Goal: Task Accomplishment & Management: Manage account settings

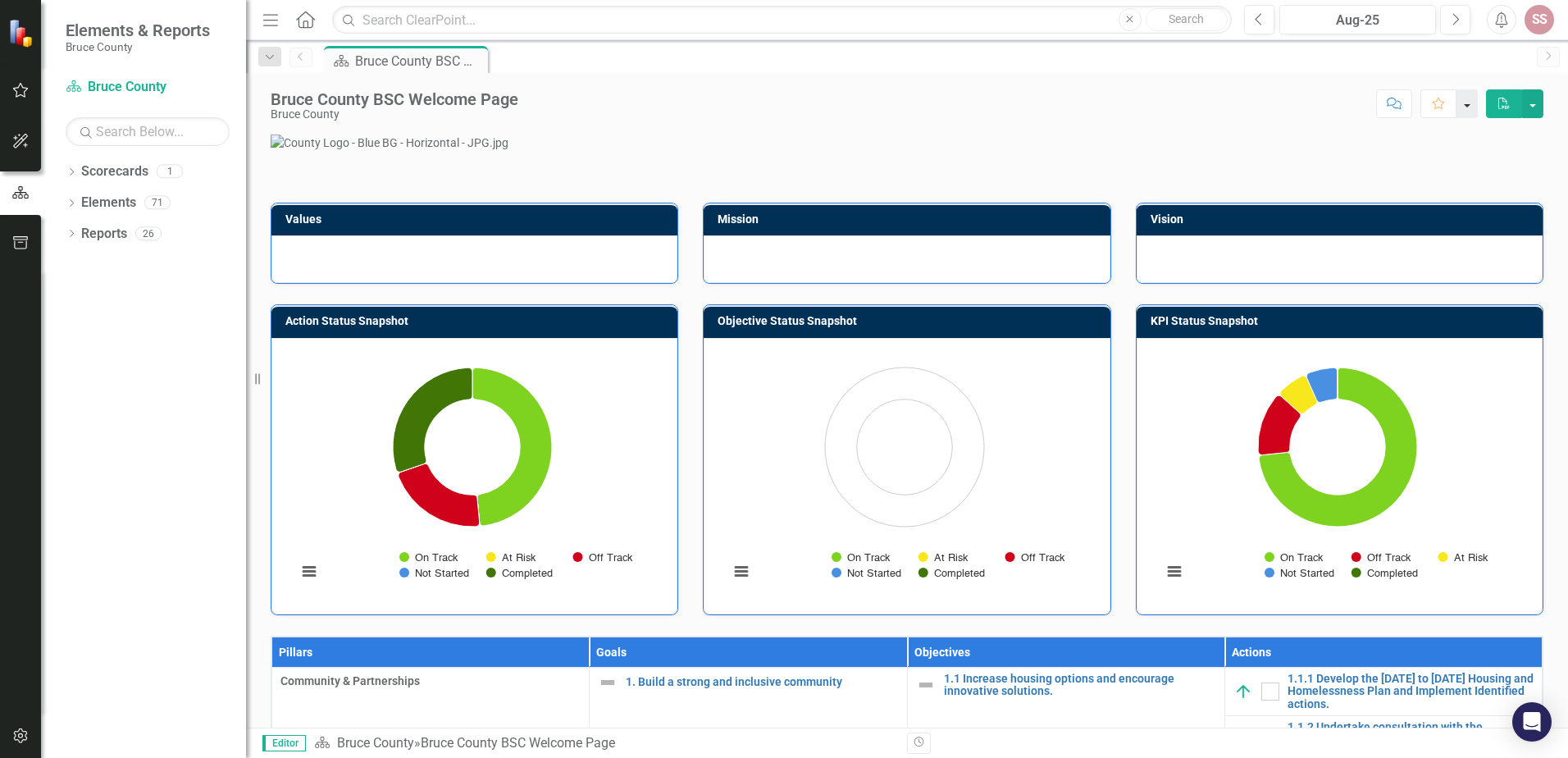
click at [1472, 102] on button "button" at bounding box center [1467, 104] width 21 height 29
click at [1531, 102] on button "button" at bounding box center [1533, 104] width 21 height 29
click at [267, 57] on icon "Dropdown" at bounding box center [269, 57] width 15 height 11
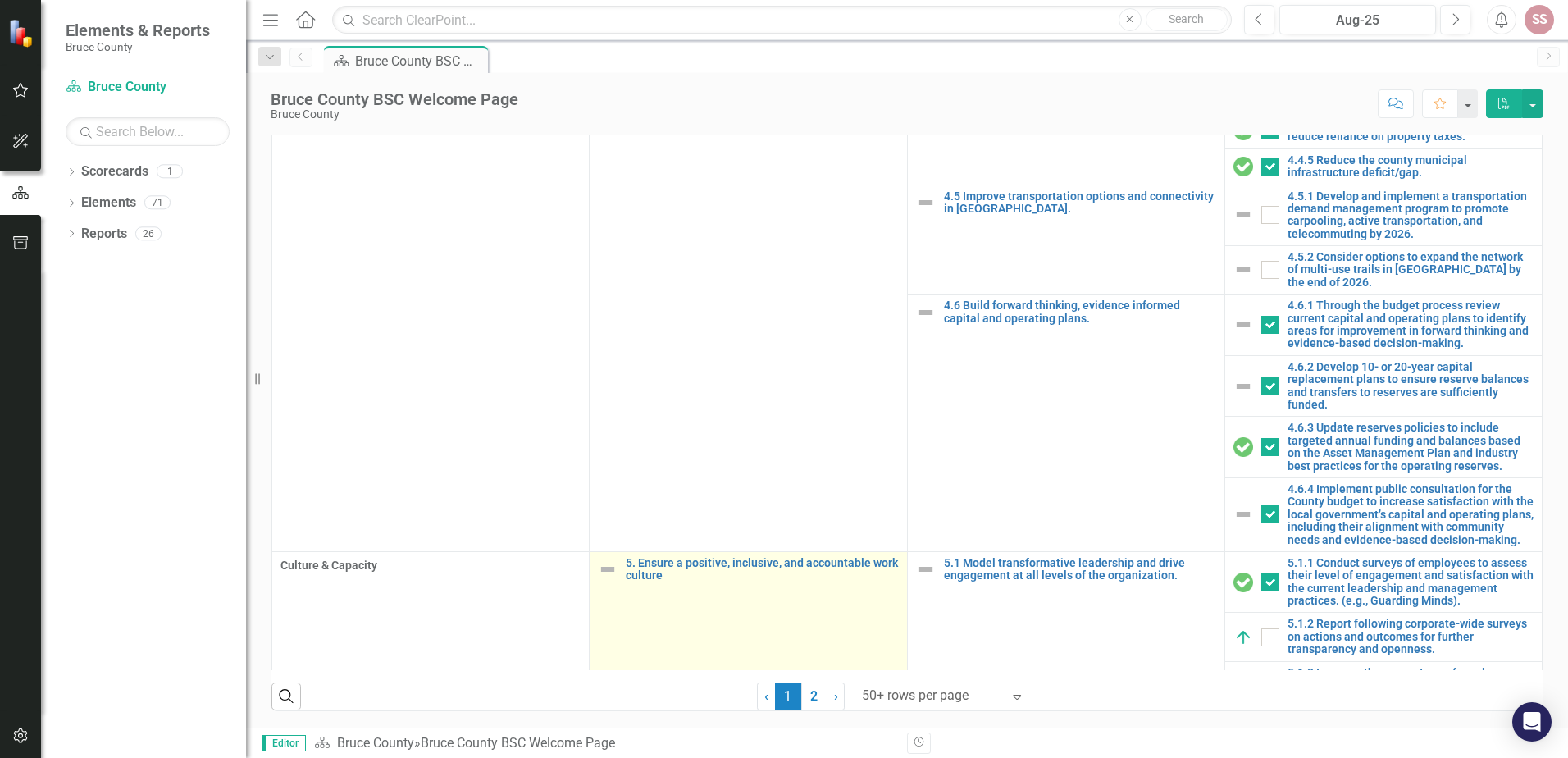
scroll to position [2051, 0]
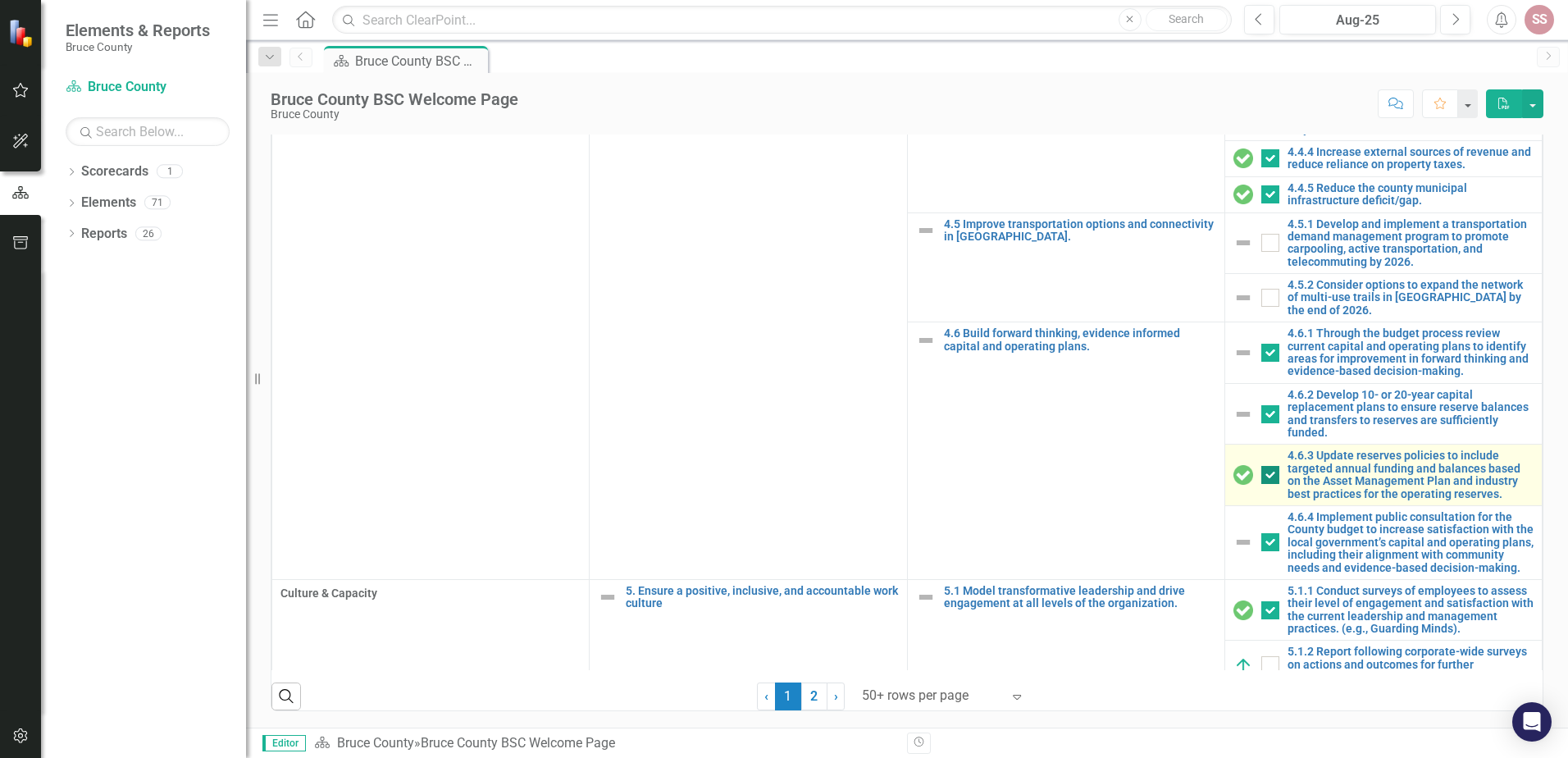
click at [1261, 466] on input "checkbox" at bounding box center [1266, 471] width 11 height 11
checkbox input "false"
click at [1253, 440] on div "4.6.2 Develop 10- or 20-year capital replacement plans to ensure reserve balanc…" at bounding box center [1384, 414] width 300 height 51
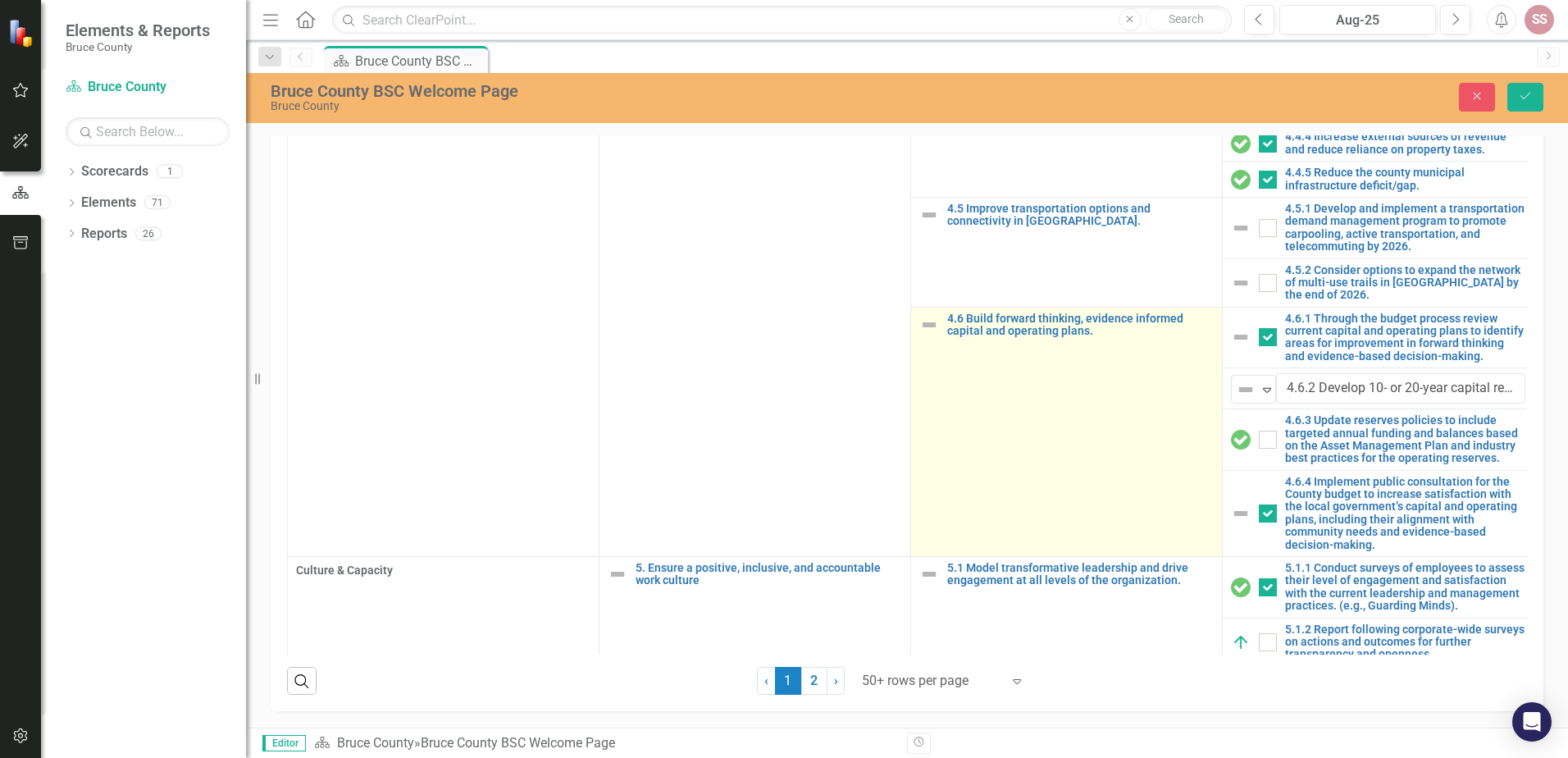
scroll to position [2133, 0]
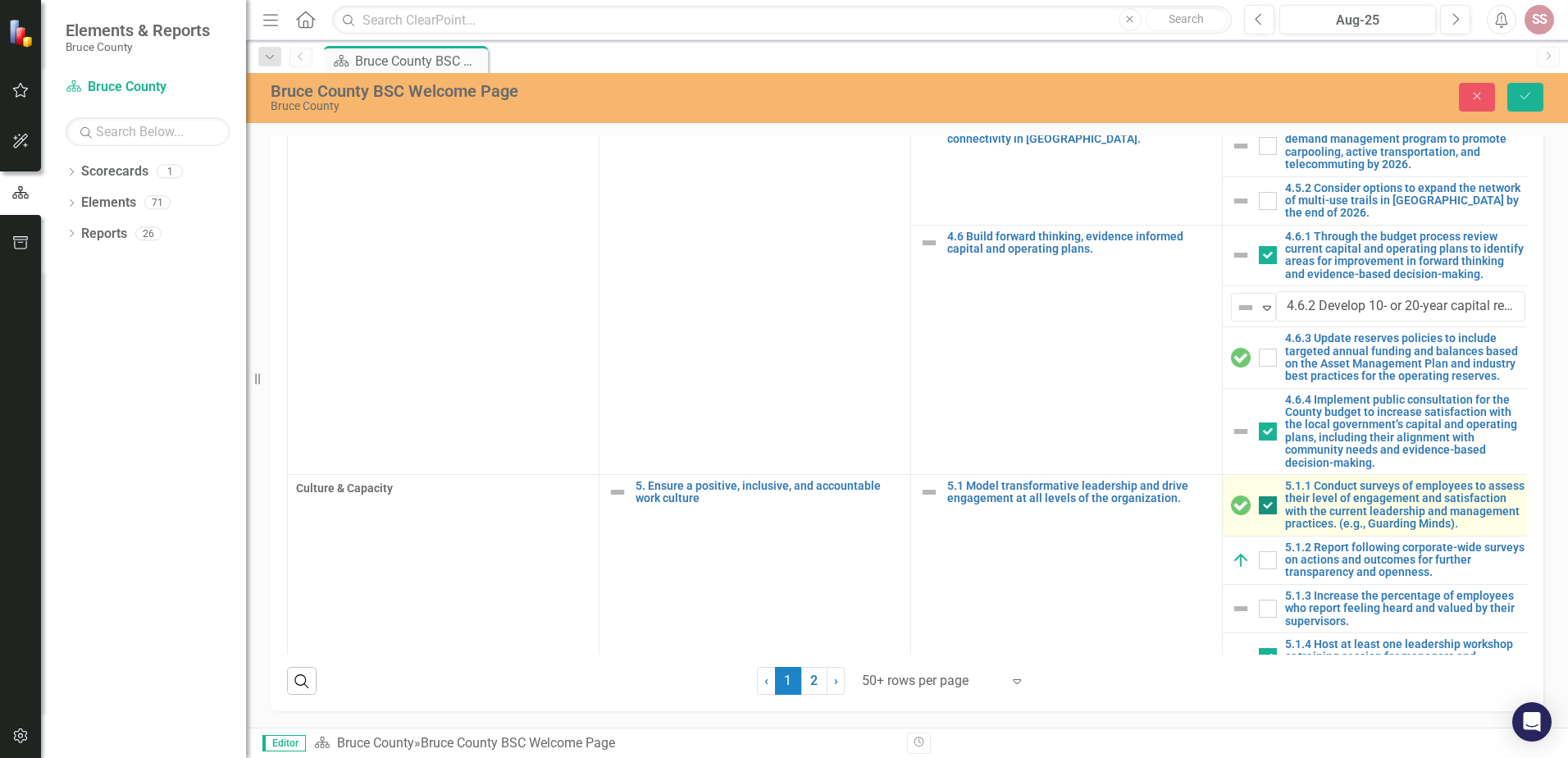
click at [1264, 507] on input "checkbox" at bounding box center [1265, 502] width 11 height 11
checkbox input "true"
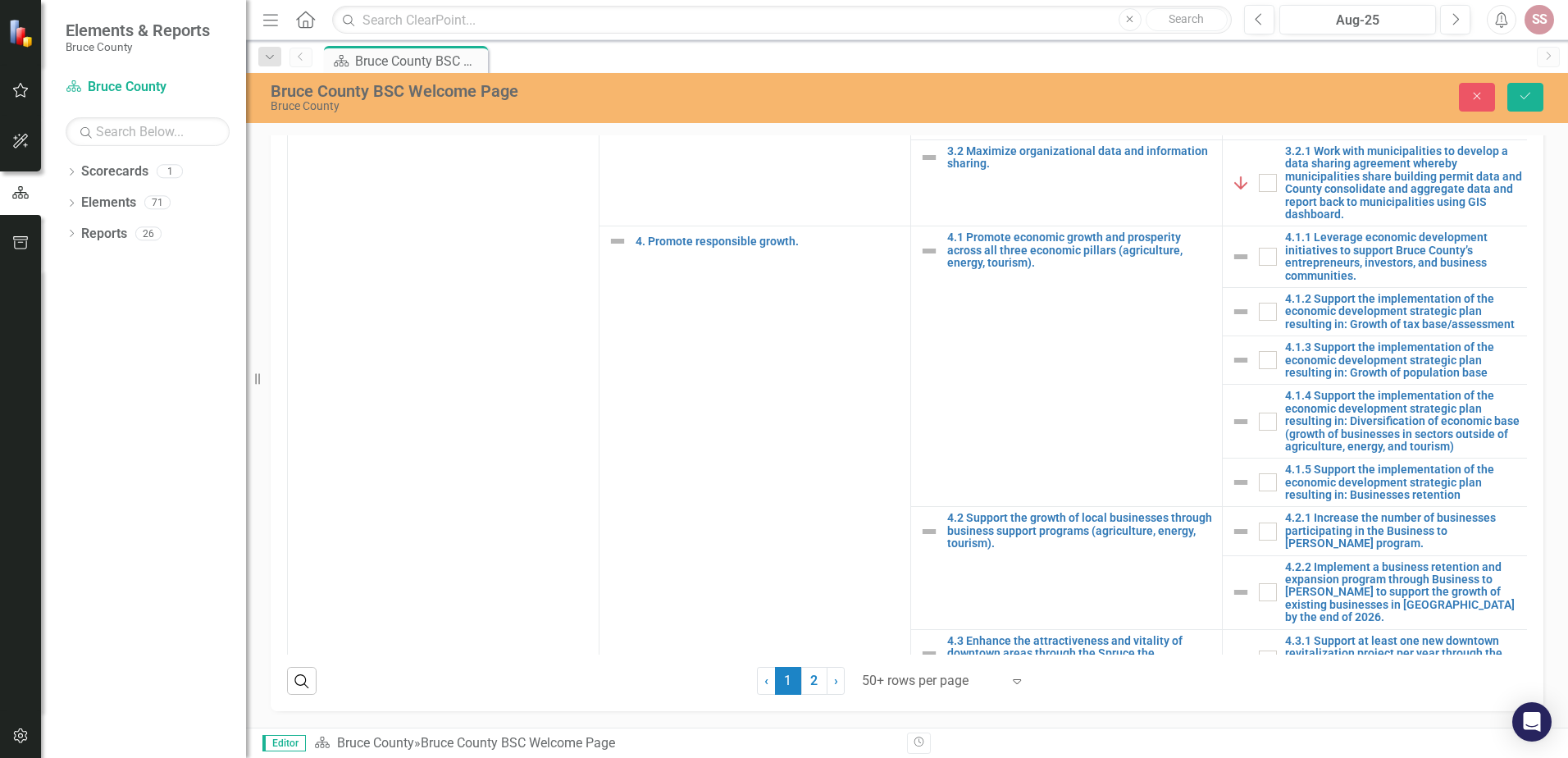
scroll to position [1395, 0]
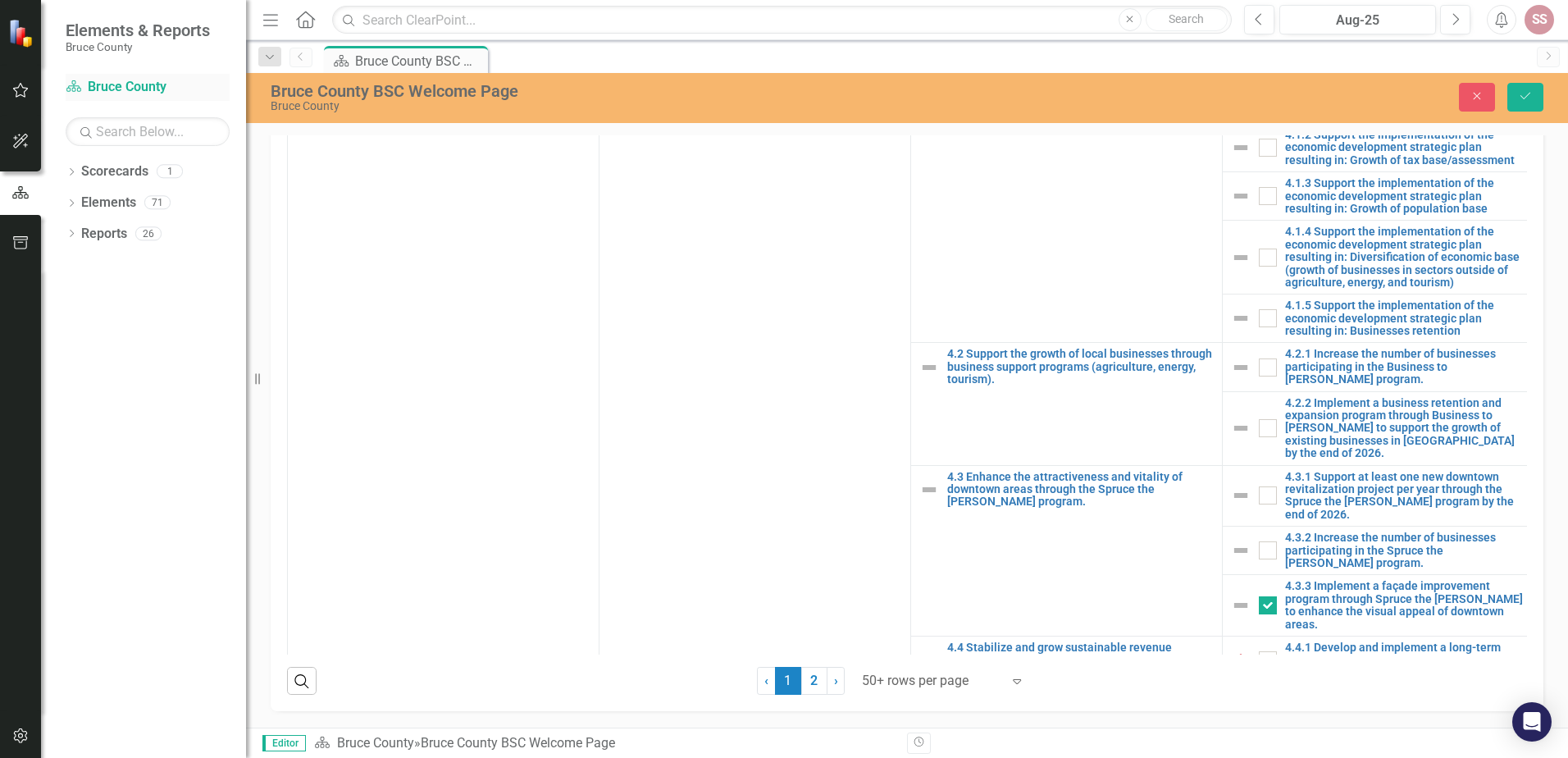
click at [104, 85] on link "Scorecard Bruce County" at bounding box center [147, 88] width 164 height 19
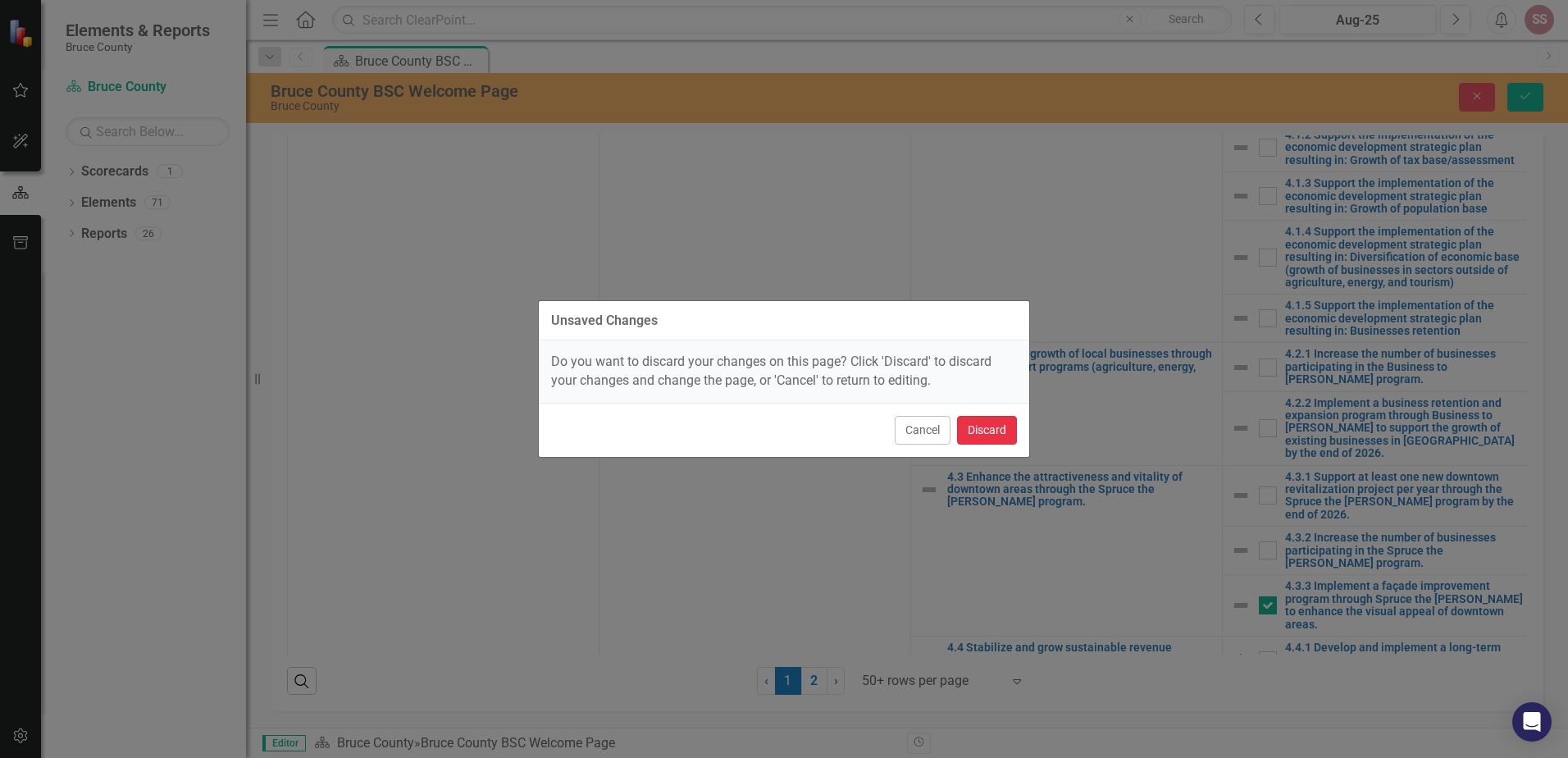
click at [1012, 440] on button "Discard" at bounding box center [987, 430] width 60 height 29
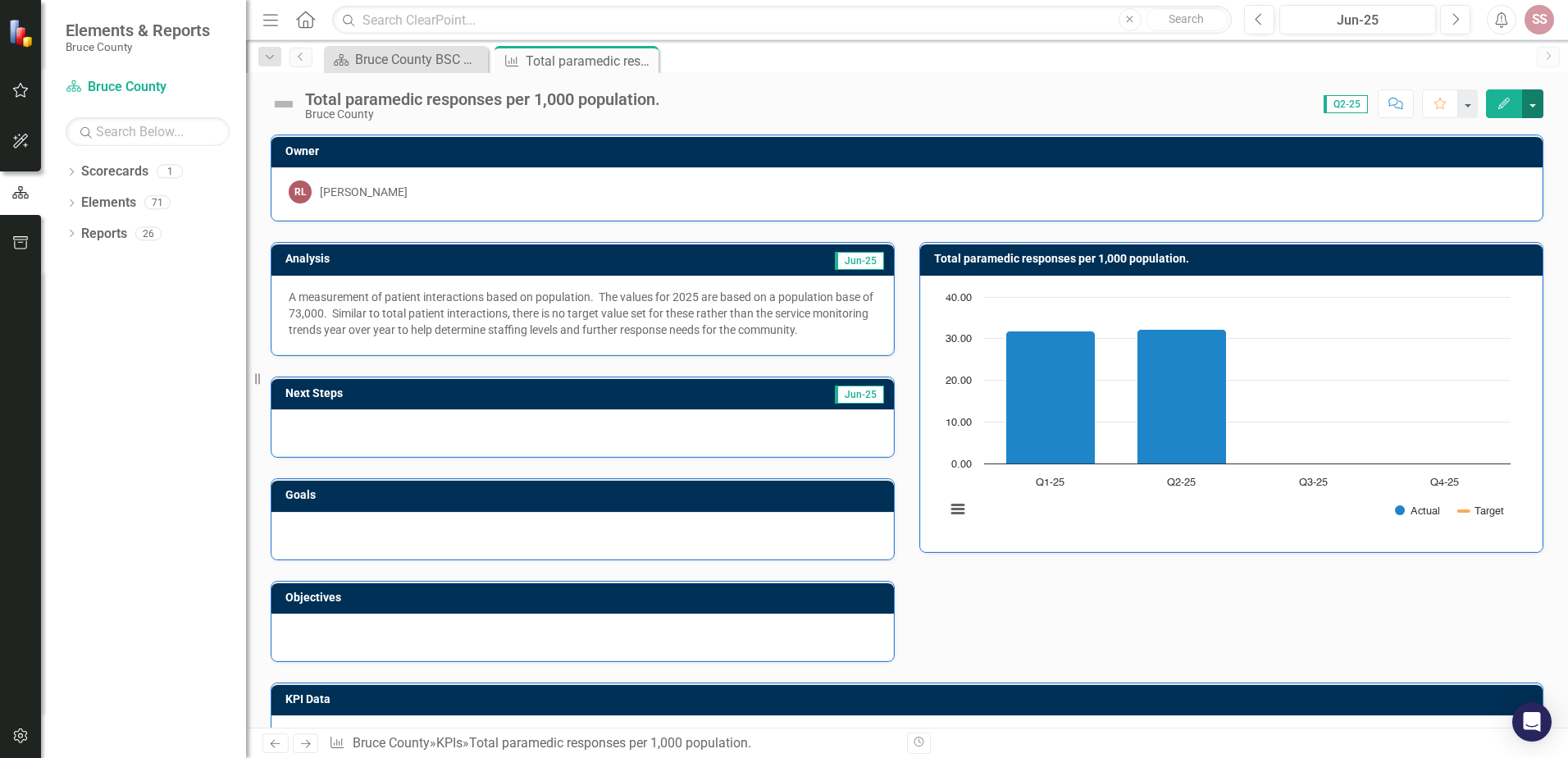
click at [1536, 107] on button "button" at bounding box center [1533, 104] width 21 height 29
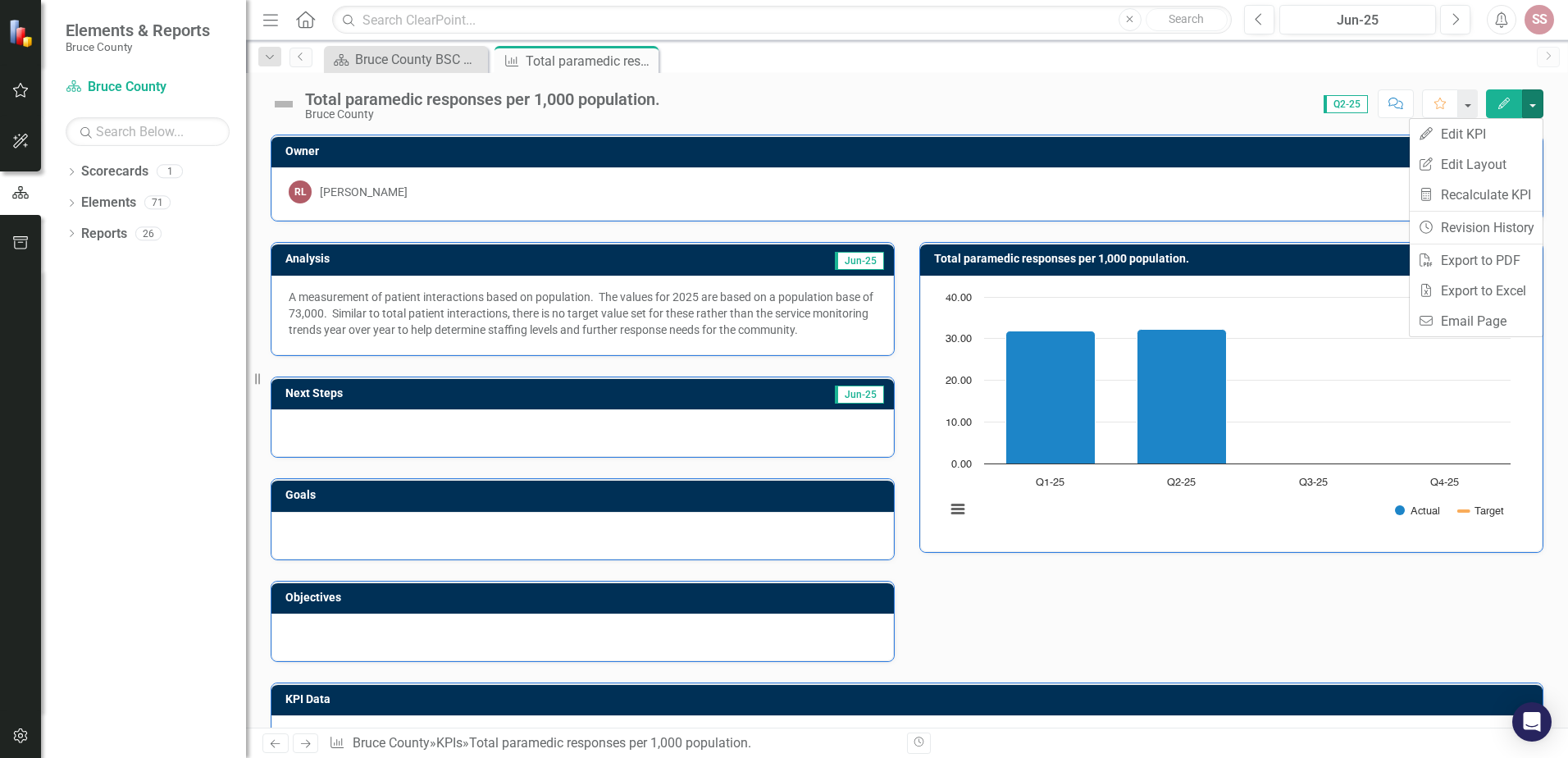
click at [1066, 79] on div "Total paramedic responses per 1,000 population. Bruce County Score: N/A Q2-25 C…" at bounding box center [908, 97] width 1322 height 49
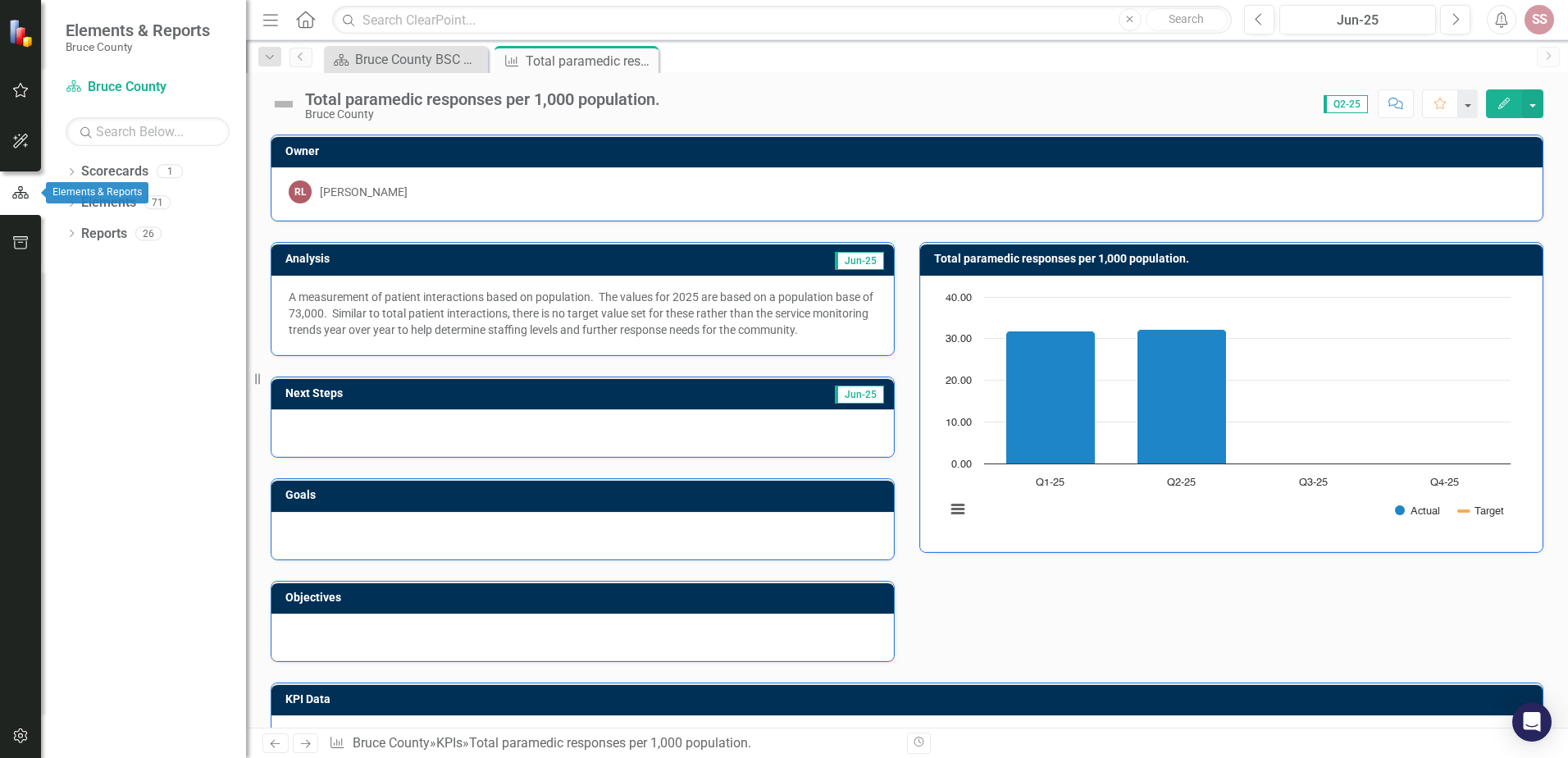
click at [21, 193] on icon "button" at bounding box center [20, 192] width 17 height 12
click at [20, 191] on icon "button" at bounding box center [20, 192] width 17 height 12
click at [20, 82] on button "button" at bounding box center [21, 90] width 37 height 34
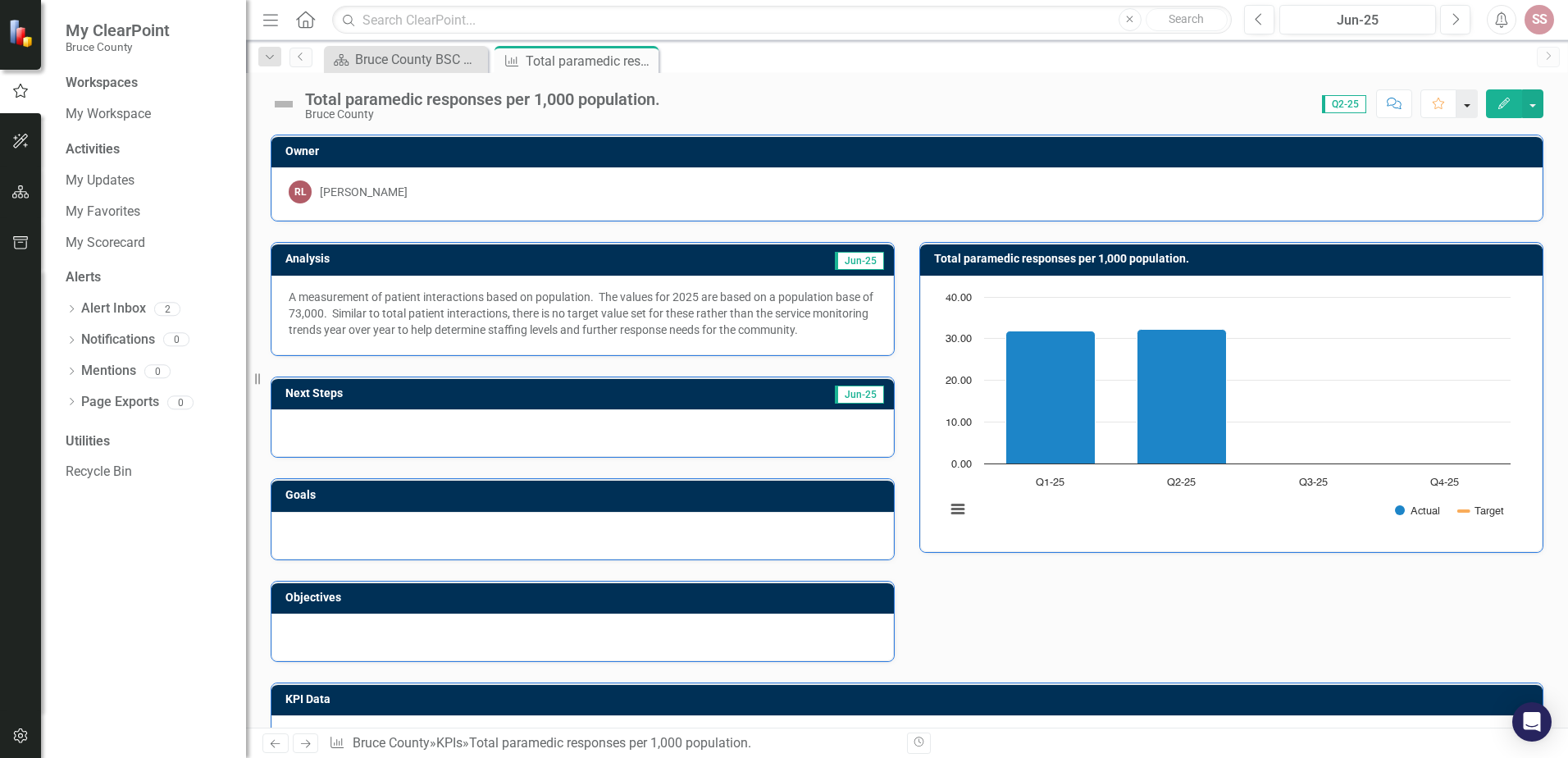
click at [1467, 102] on button "button" at bounding box center [1467, 104] width 21 height 29
click at [1466, 102] on button "button" at bounding box center [1467, 104] width 21 height 29
click at [1535, 102] on button "button" at bounding box center [1533, 104] width 21 height 29
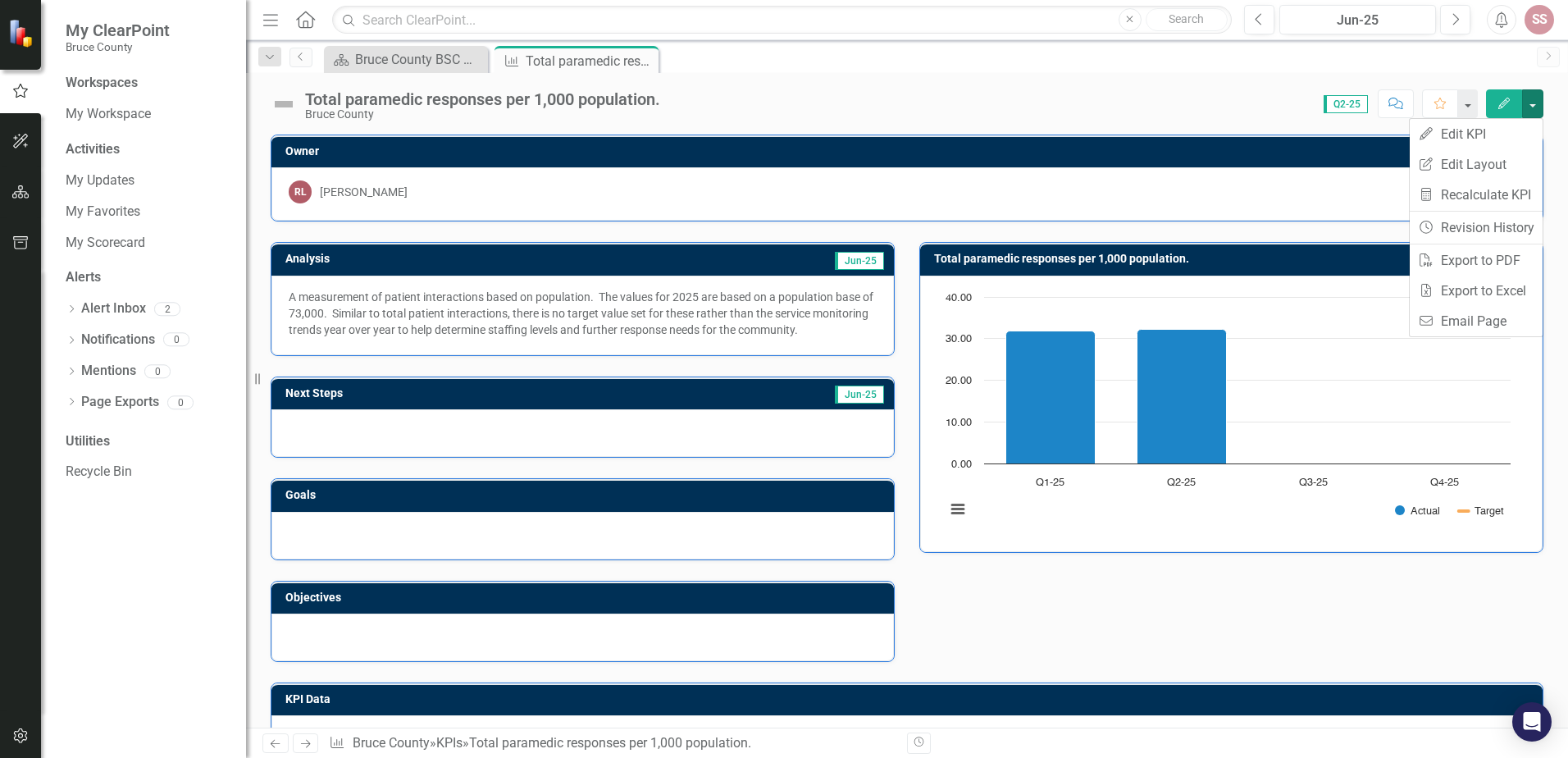
click at [1033, 80] on div "Total paramedic responses per 1,000 population. Bruce County Score: N/A Q2-25 C…" at bounding box center [908, 97] width 1322 height 49
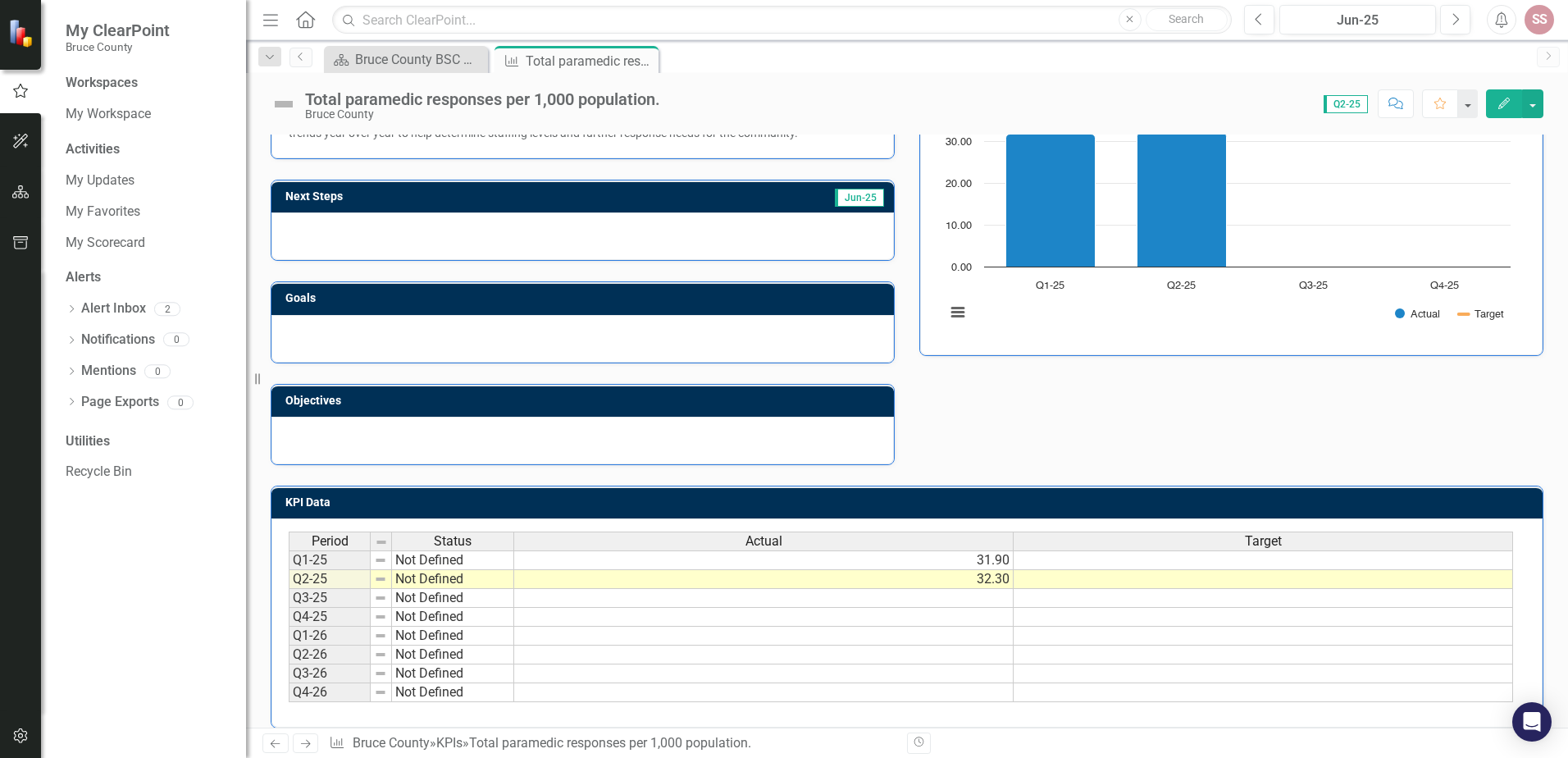
scroll to position [214, 0]
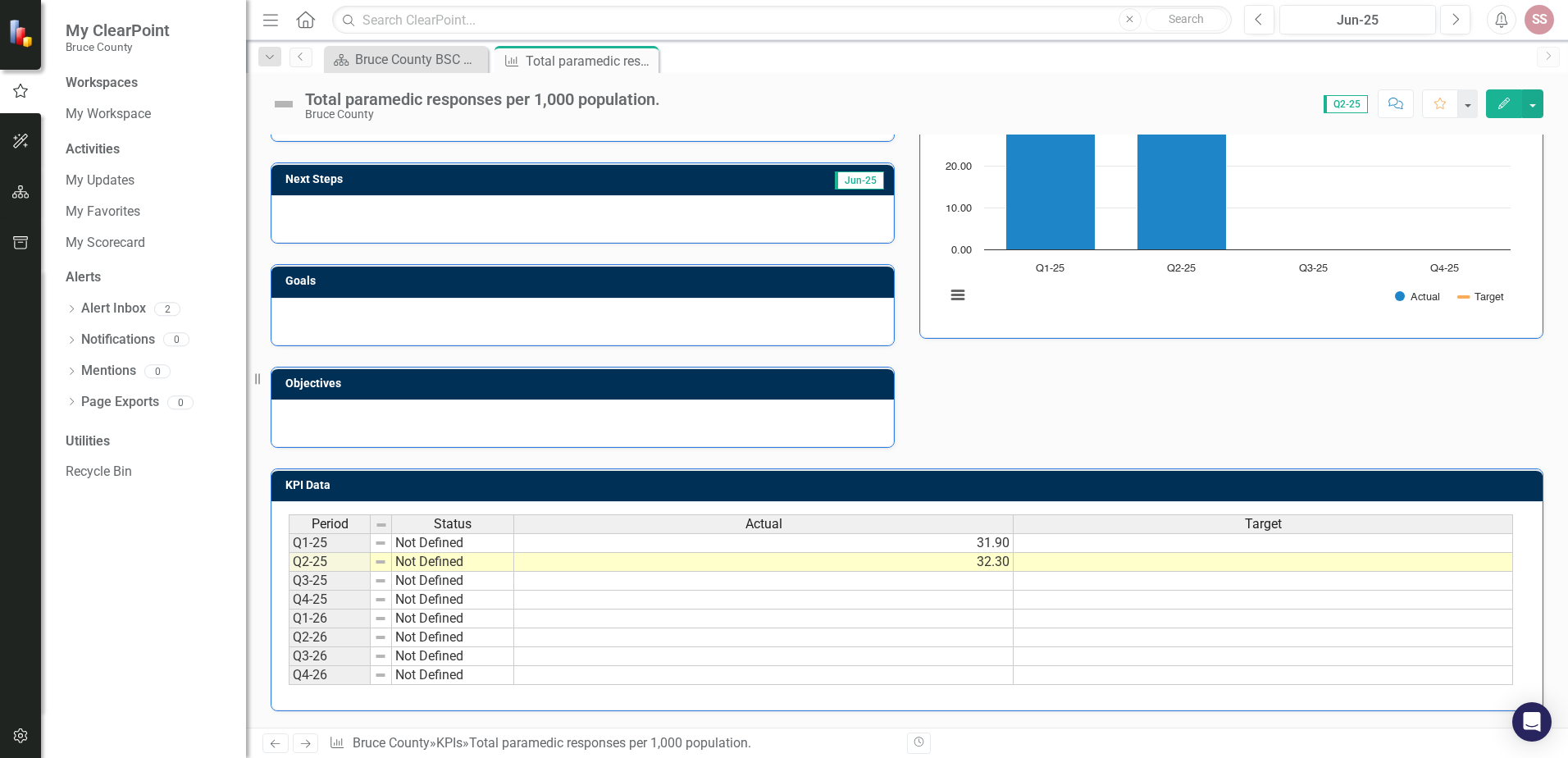
click at [272, 18] on icon "Menu" at bounding box center [270, 19] width 21 height 18
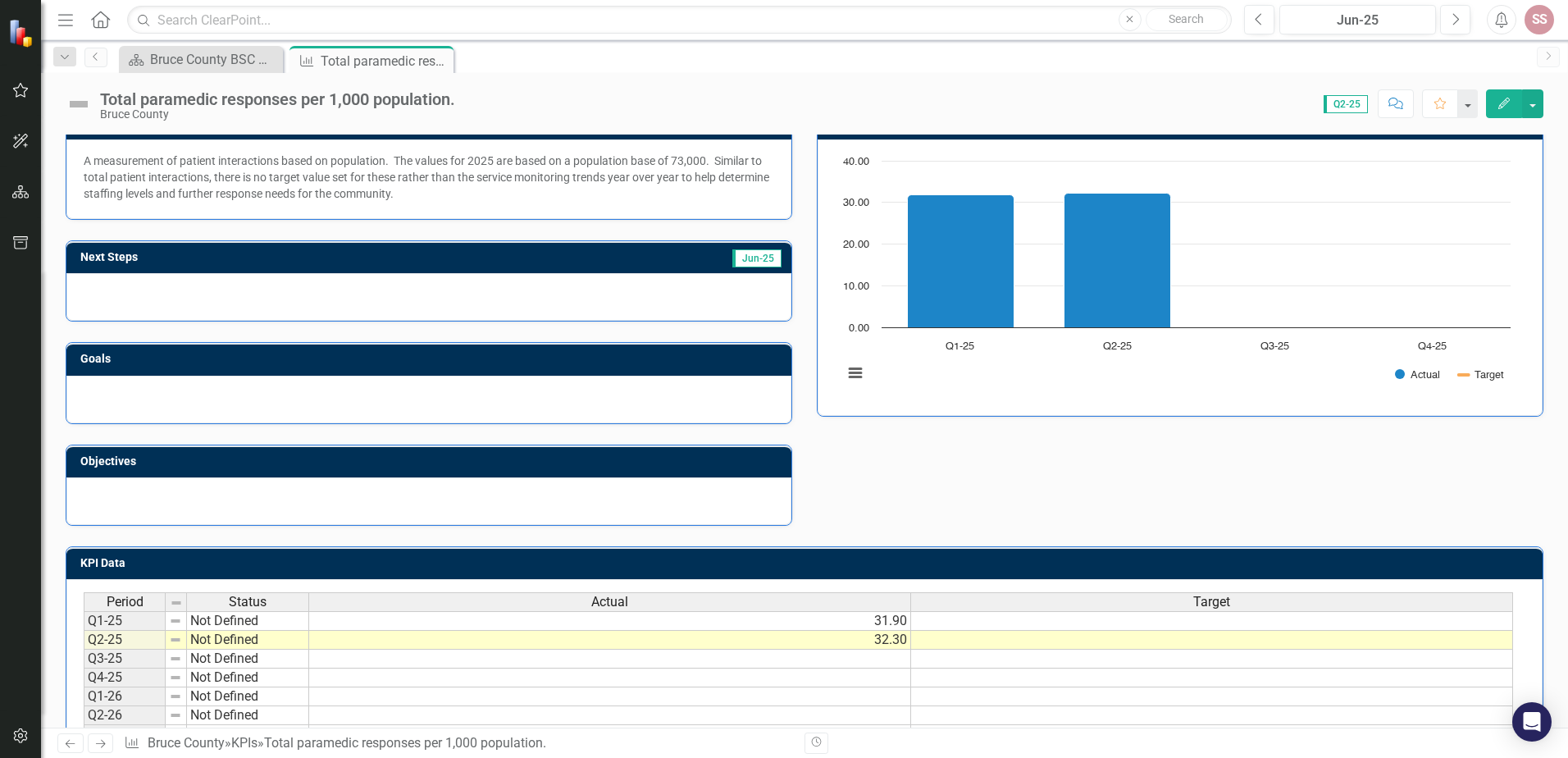
scroll to position [0, 0]
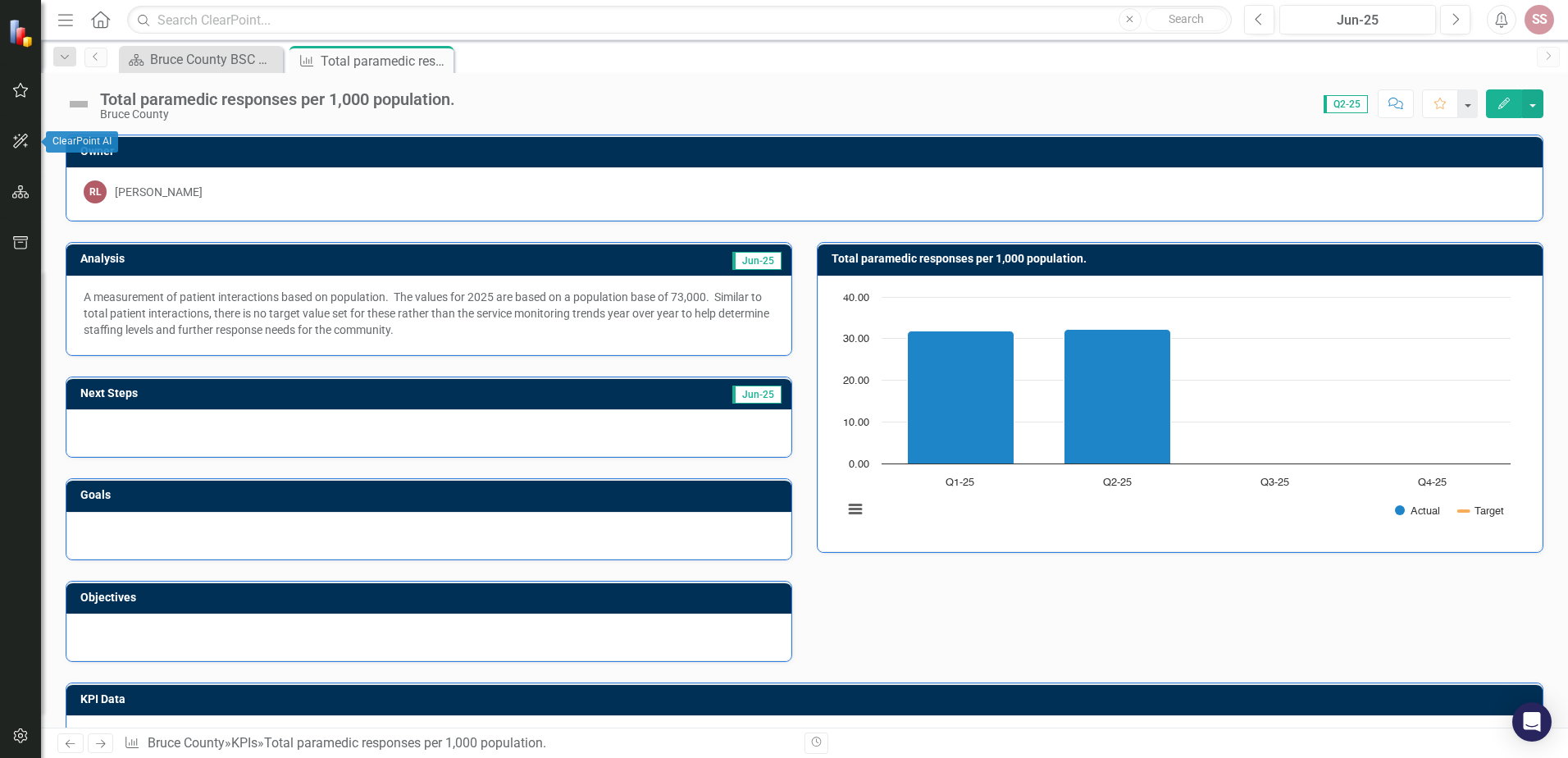
click at [17, 136] on icon "button" at bounding box center [21, 140] width 18 height 13
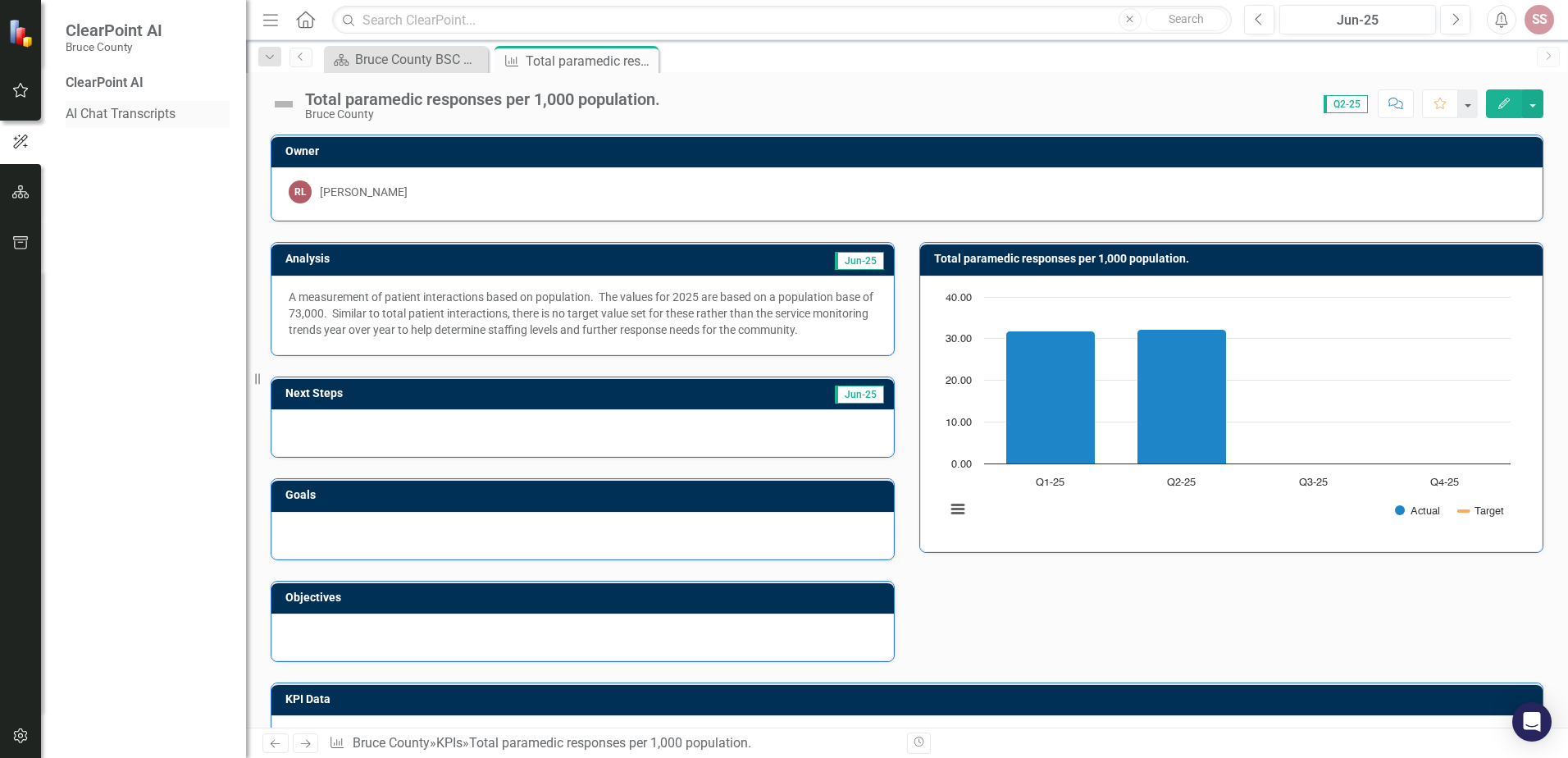
click at [99, 110] on link "AI Chat Transcripts" at bounding box center [147, 115] width 164 height 19
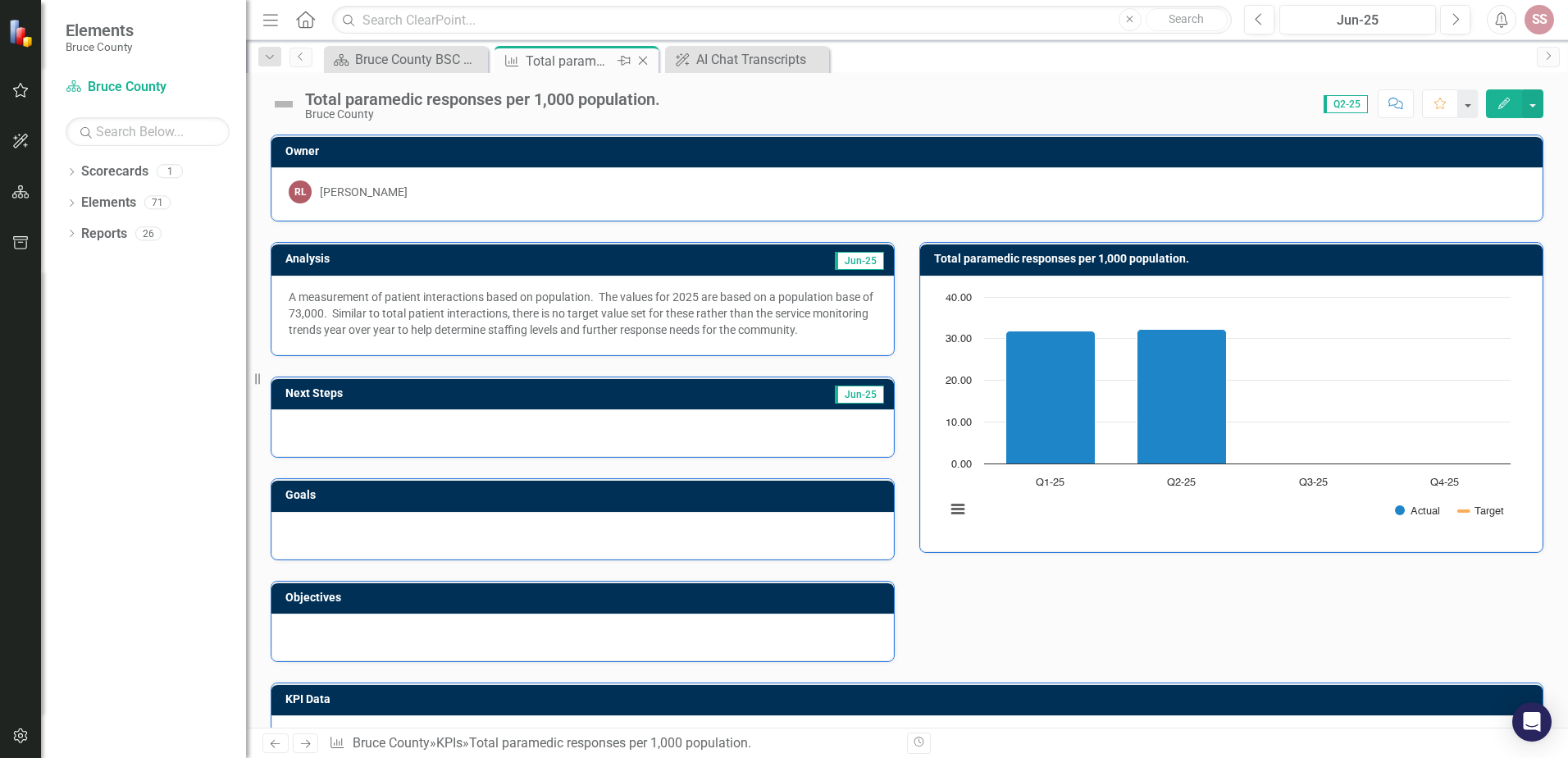
click at [627, 61] on icon "Pin" at bounding box center [624, 61] width 13 height 17
click at [1536, 105] on button "button" at bounding box center [1533, 104] width 21 height 29
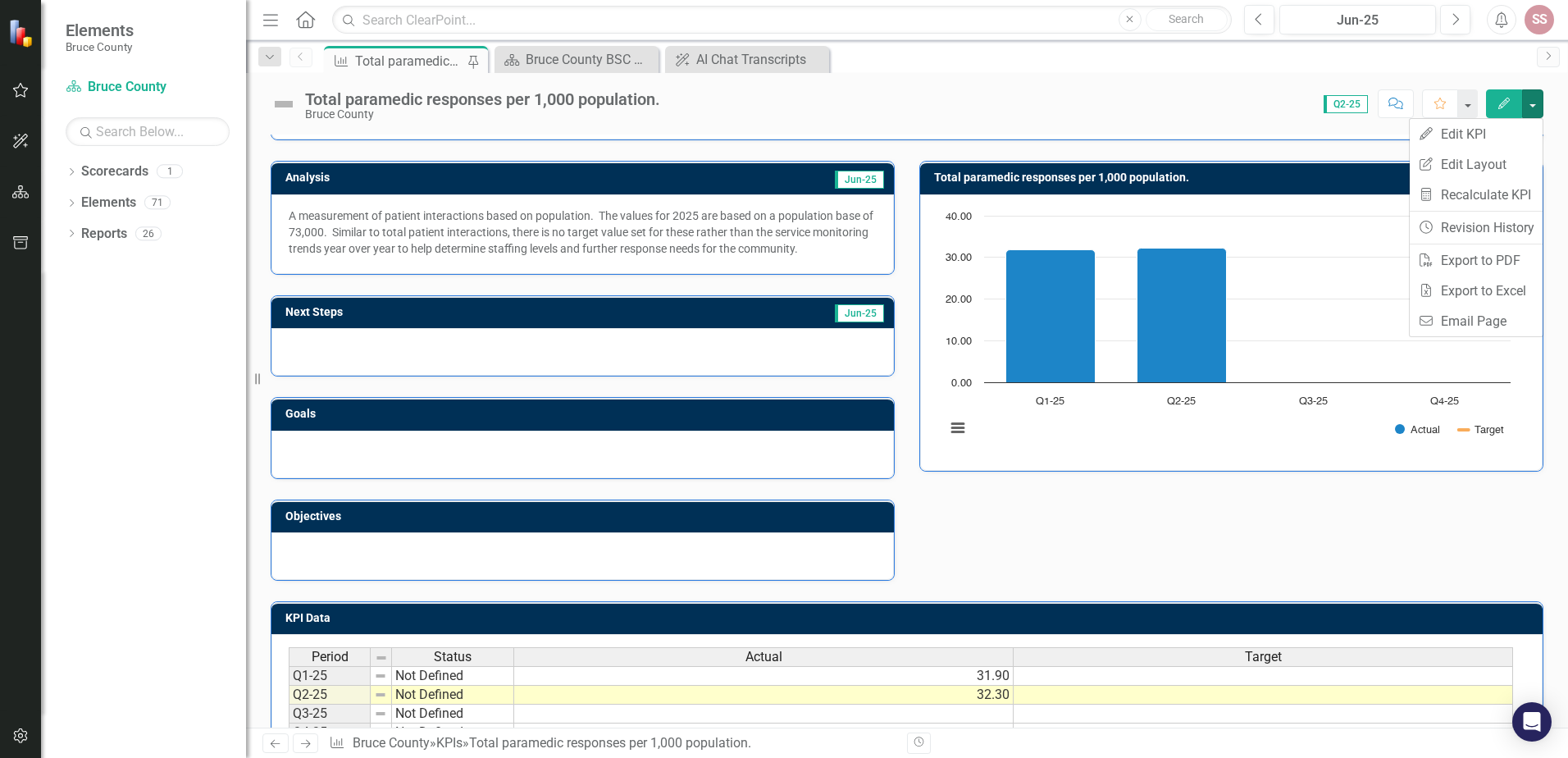
scroll to position [214, 0]
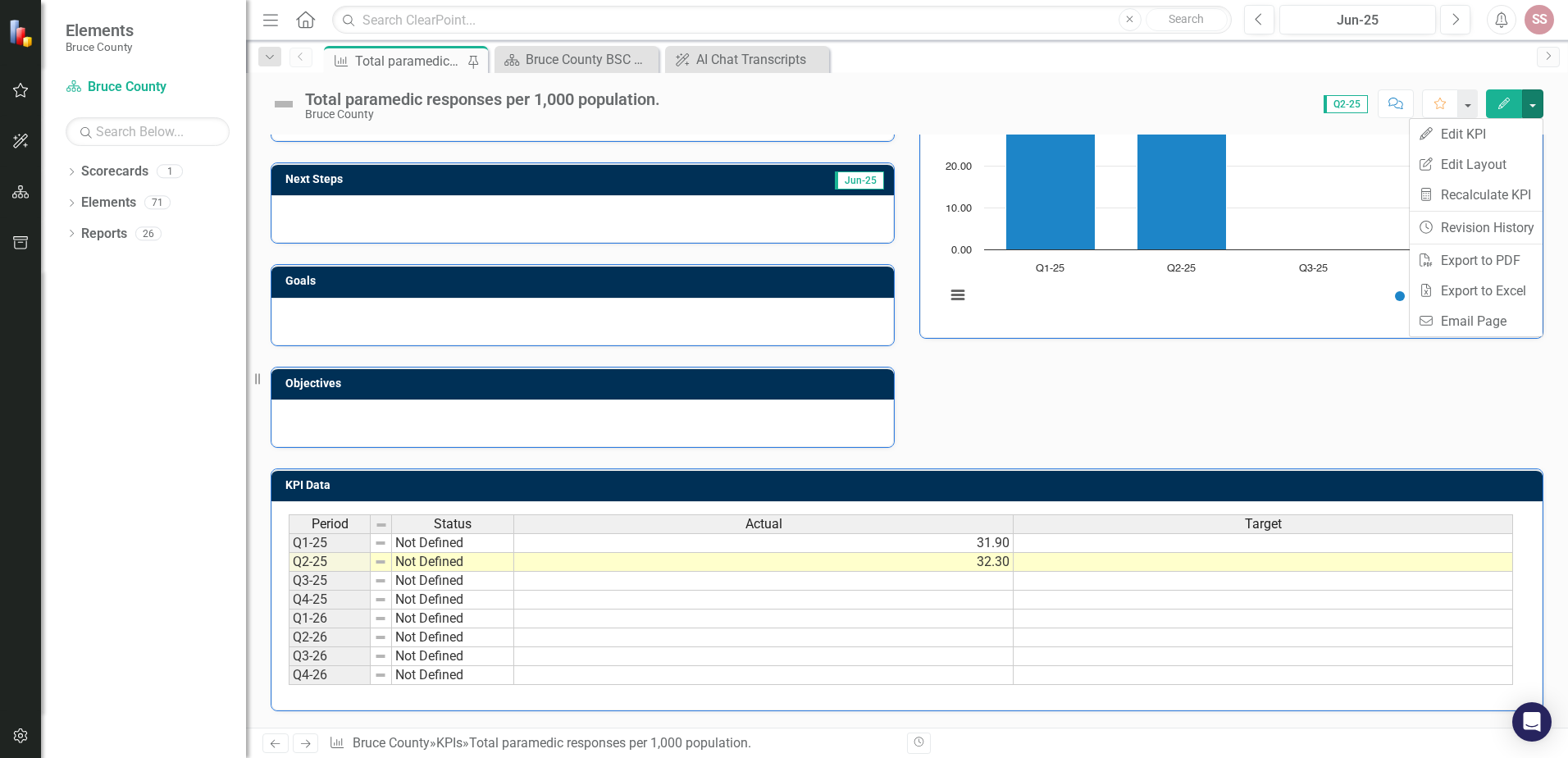
click at [301, 744] on icon "Next" at bounding box center [305, 744] width 14 height 11
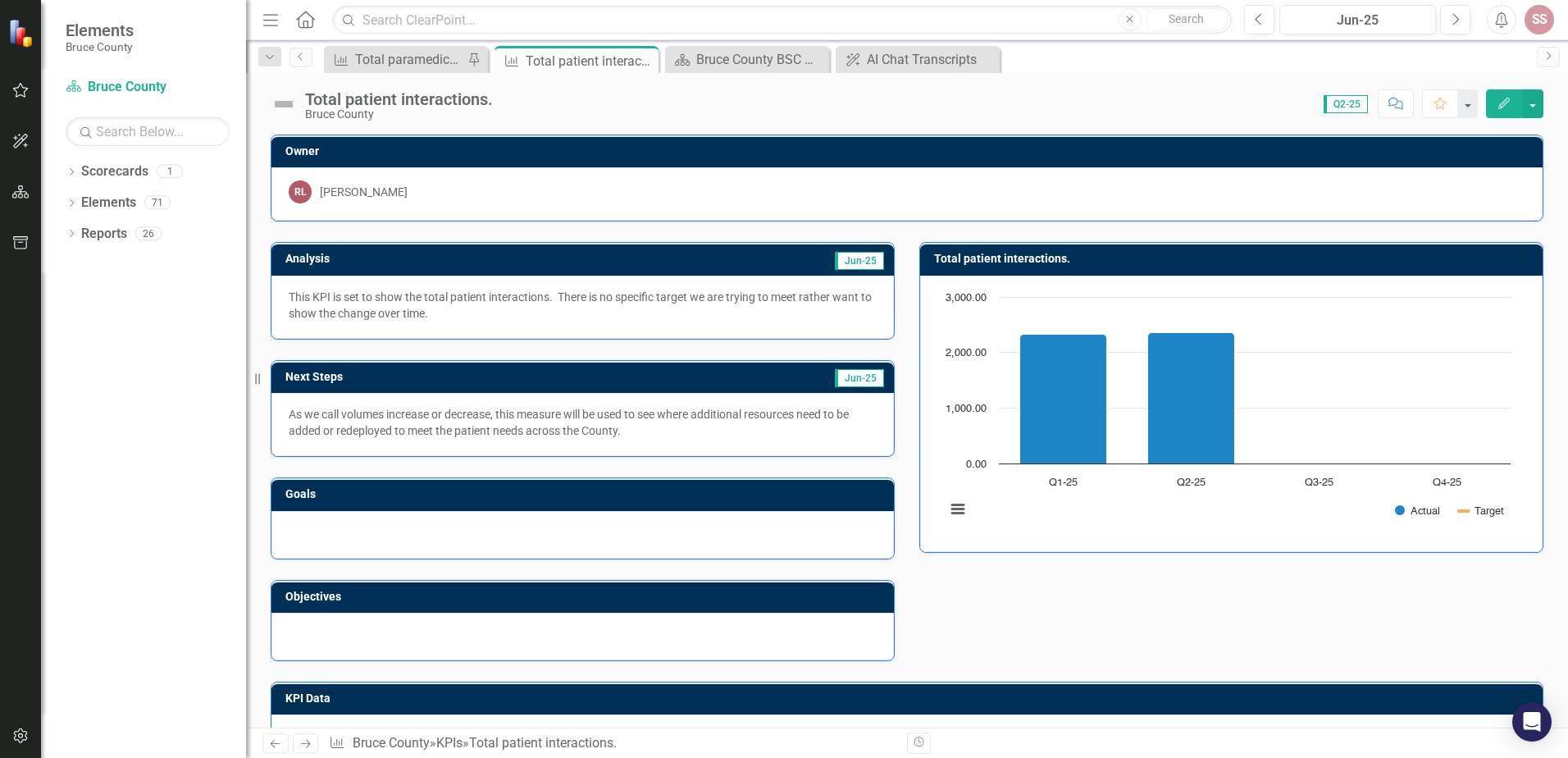
click at [301, 744] on icon "Next" at bounding box center [305, 744] width 14 height 11
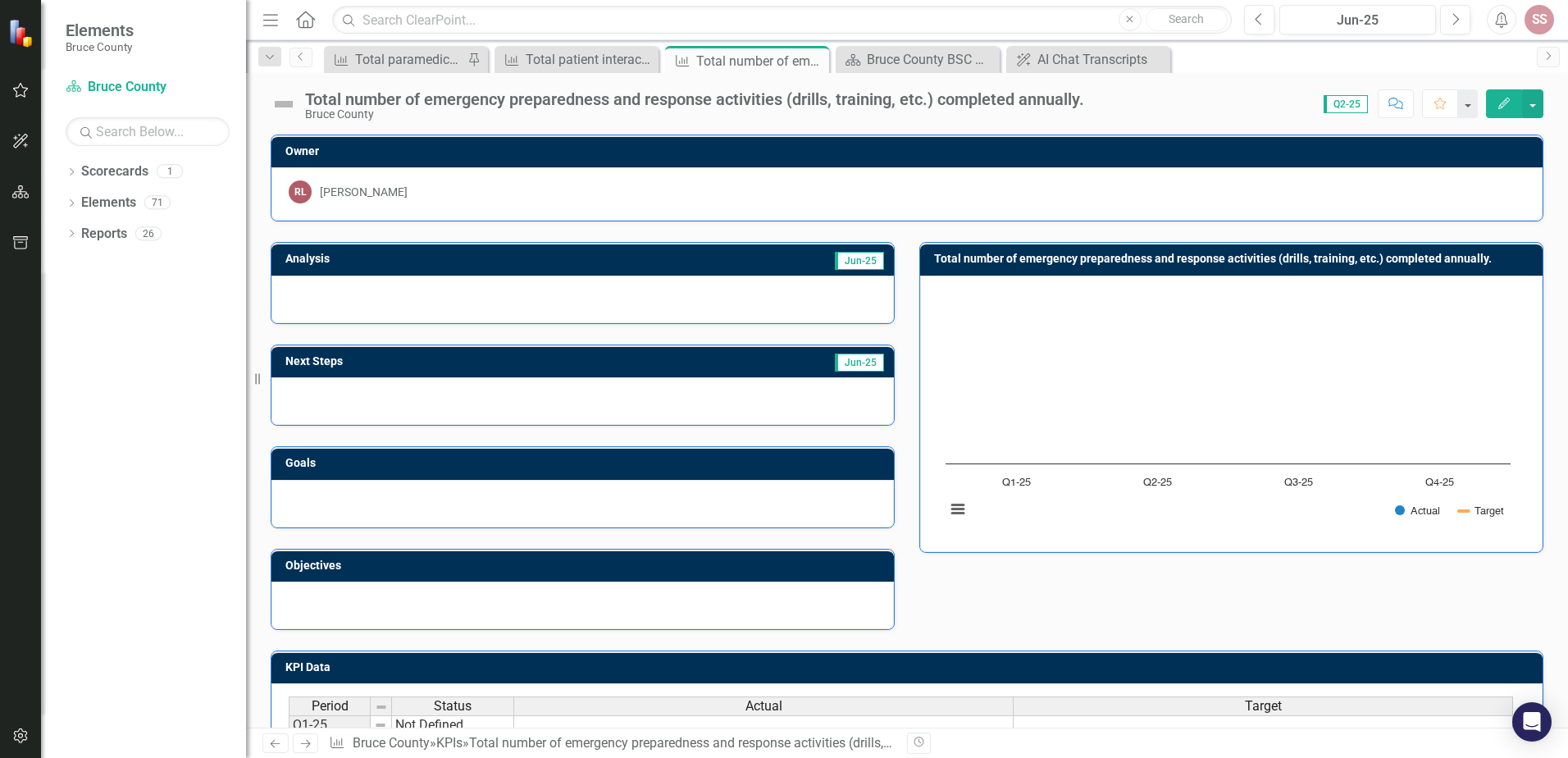
click at [298, 740] on icon "Next" at bounding box center [305, 744] width 14 height 11
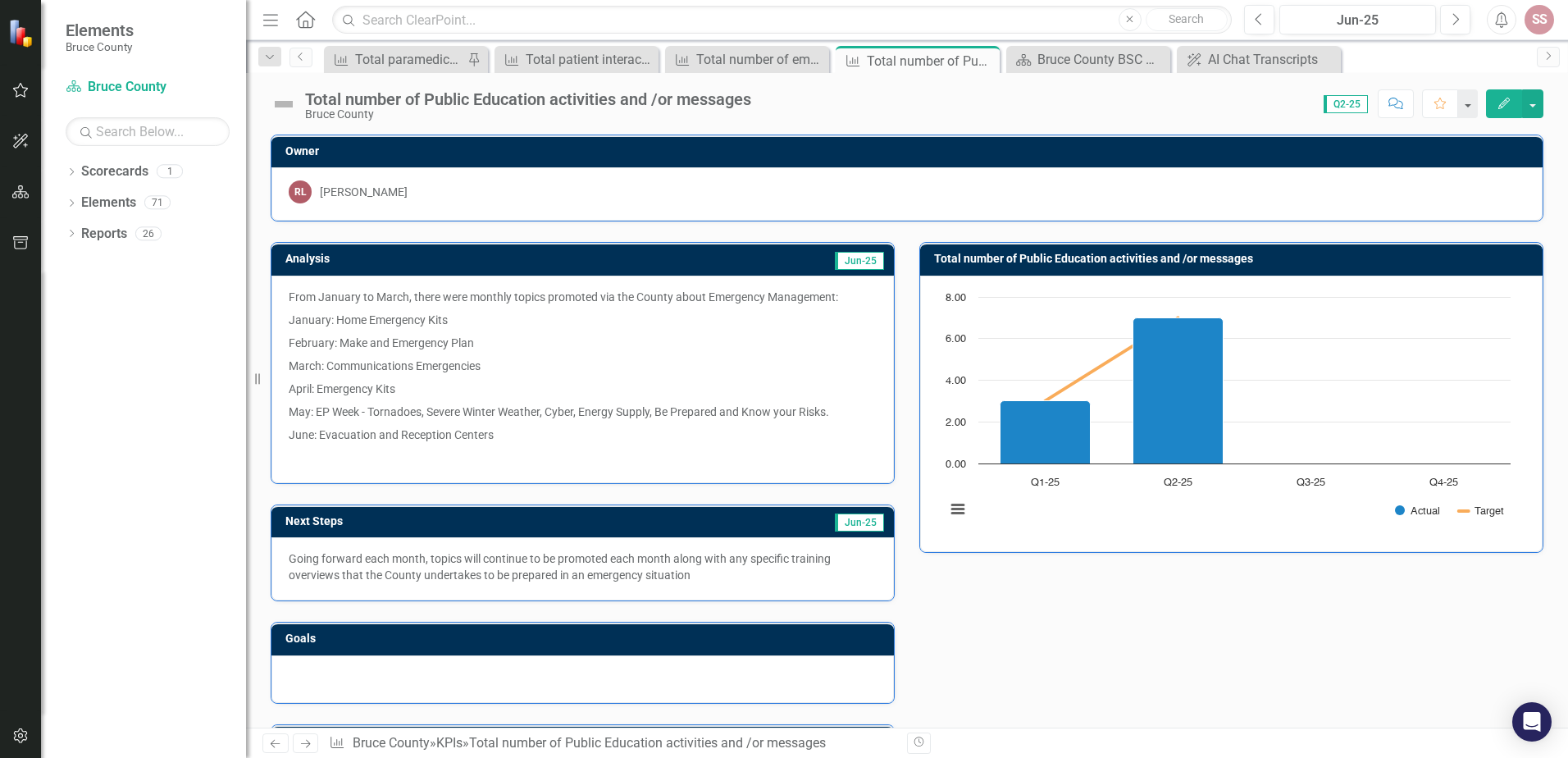
click at [303, 741] on icon "Next" at bounding box center [305, 744] width 14 height 11
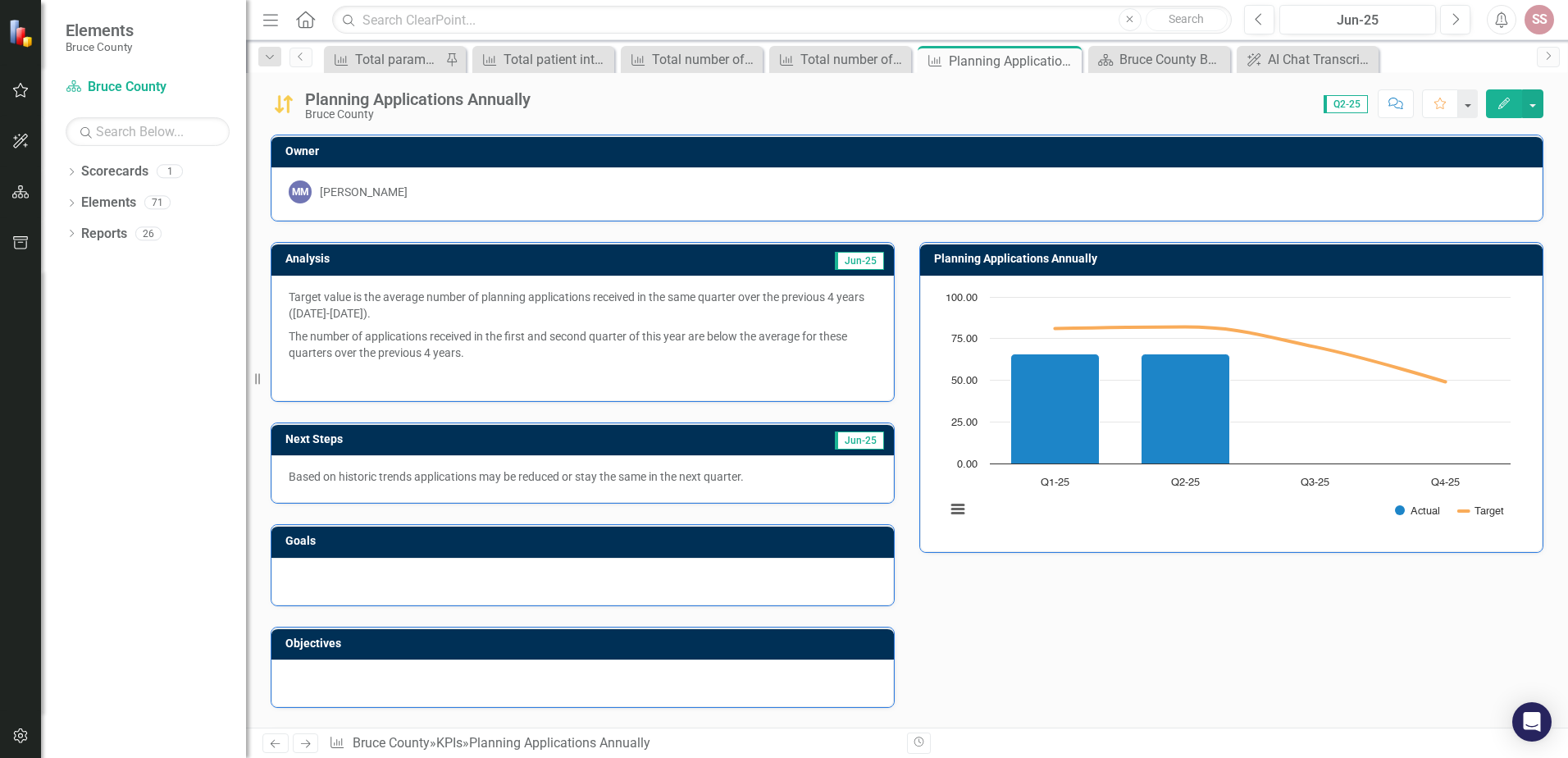
click at [275, 745] on icon "Previous" at bounding box center [275, 744] width 14 height 11
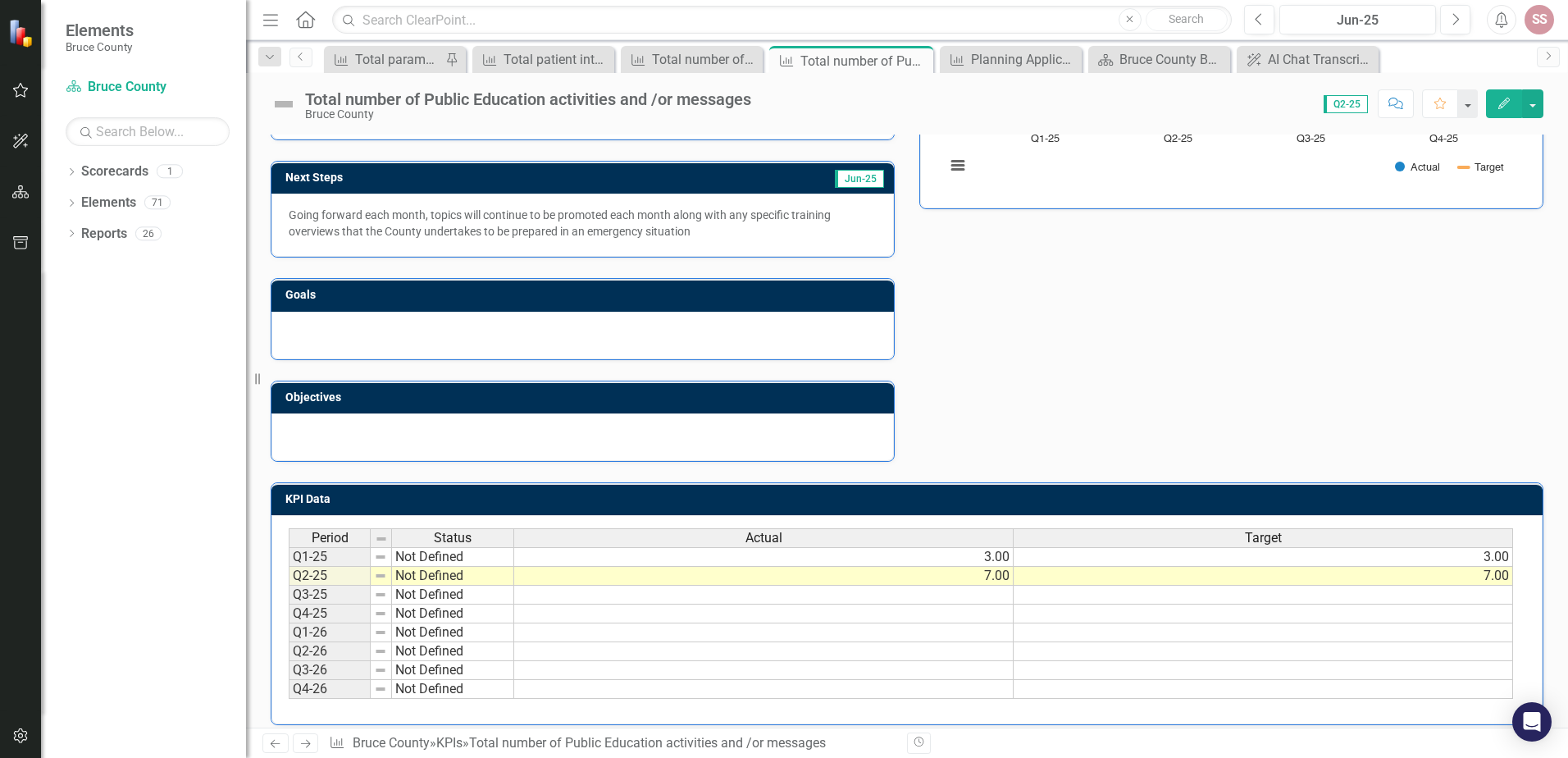
scroll to position [358, 0]
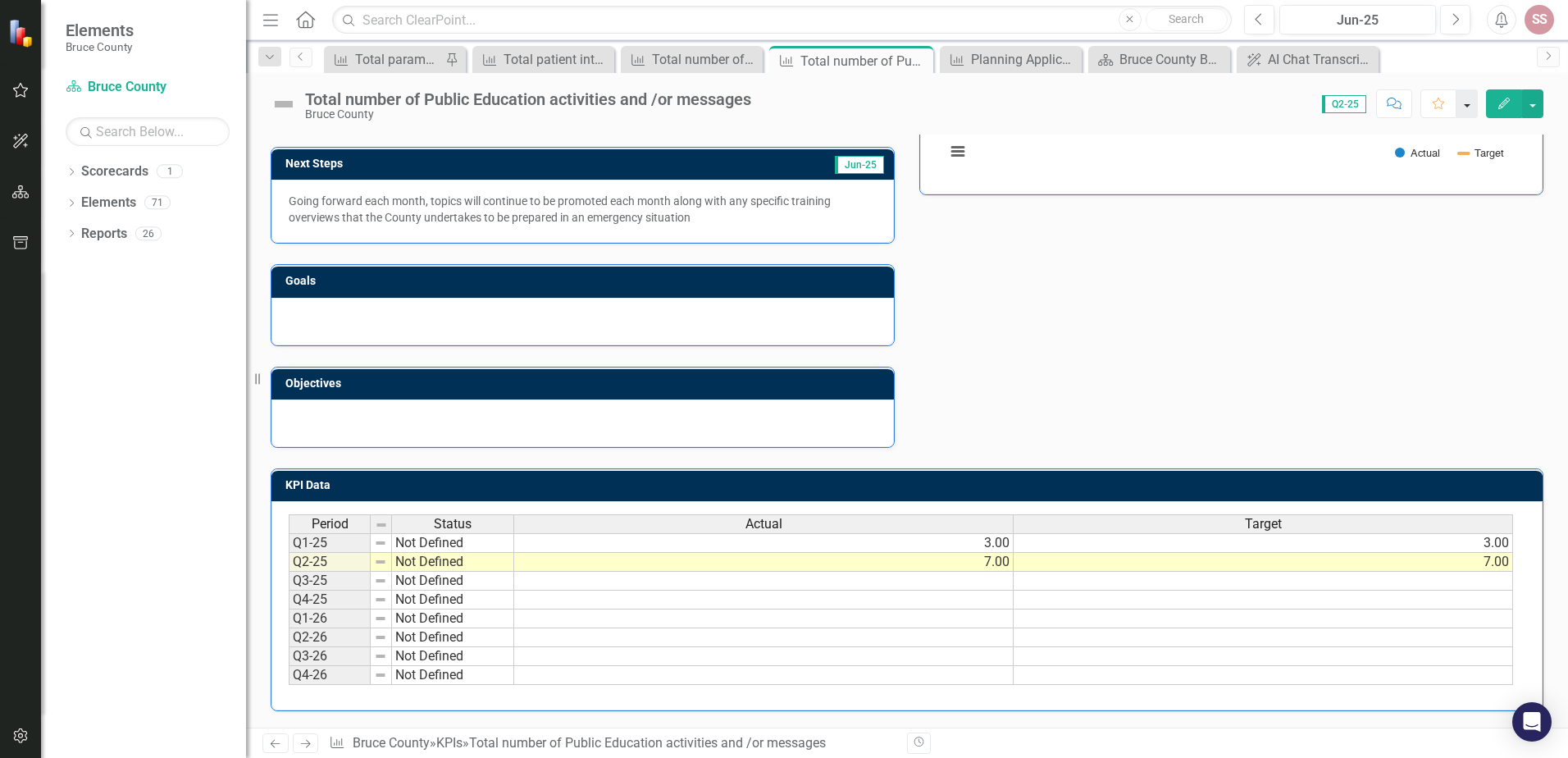
click at [1470, 103] on button "button" at bounding box center [1467, 104] width 21 height 29
click at [1551, 57] on icon "Next" at bounding box center [1548, 55] width 13 height 10
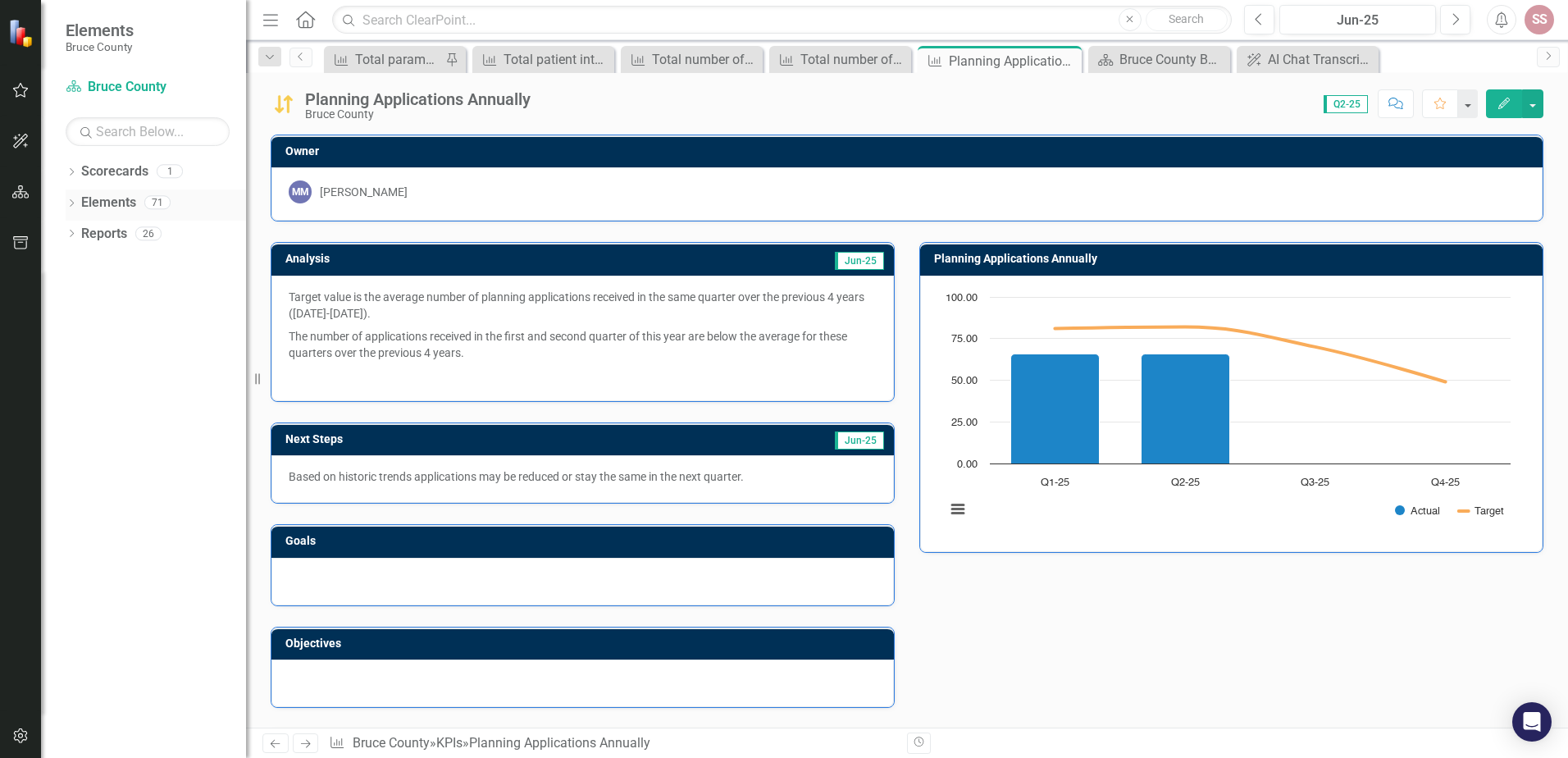
click at [86, 197] on link "Elements" at bounding box center [109, 204] width 55 height 19
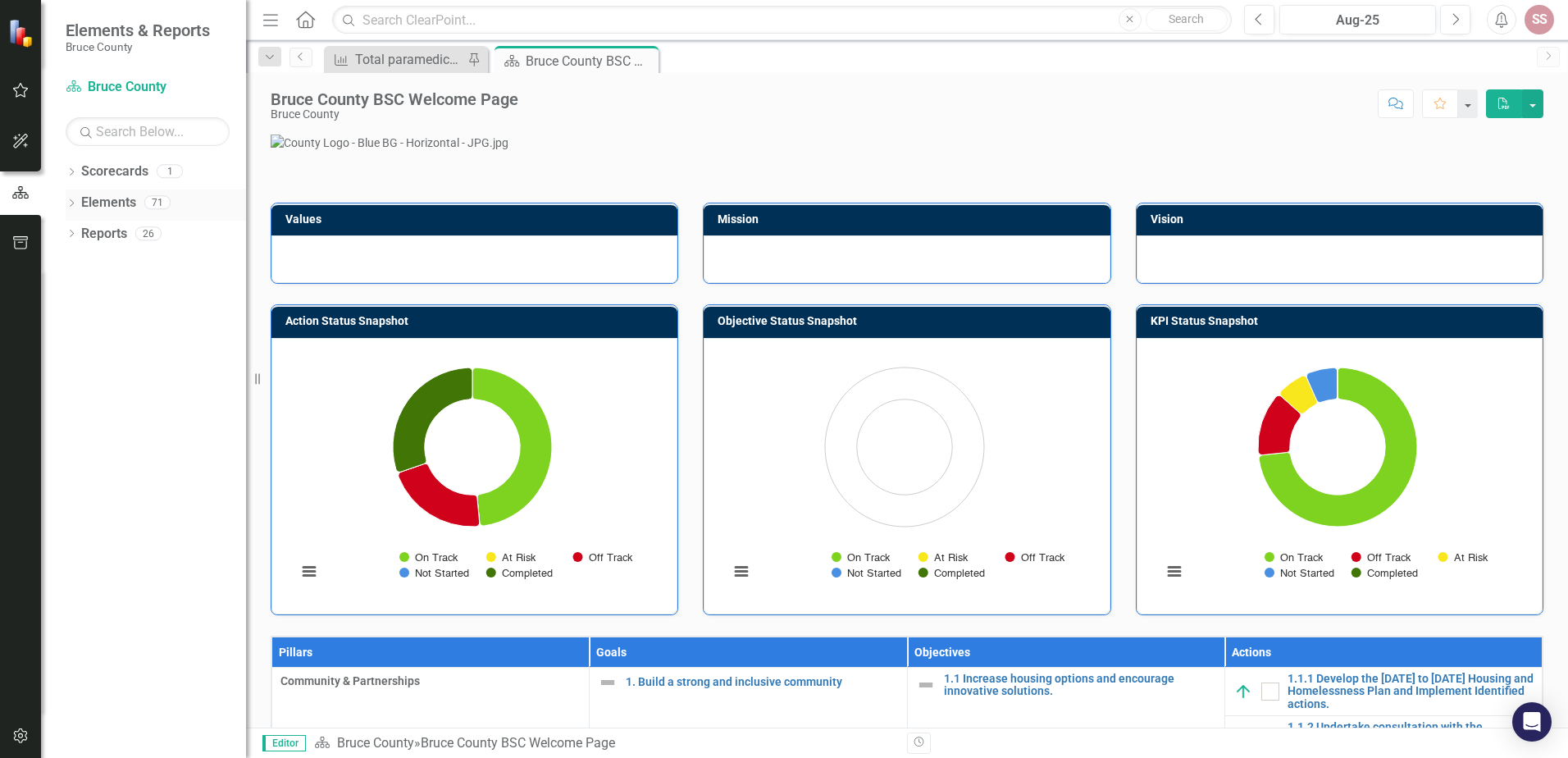
click at [125, 197] on link "Elements" at bounding box center [109, 204] width 55 height 19
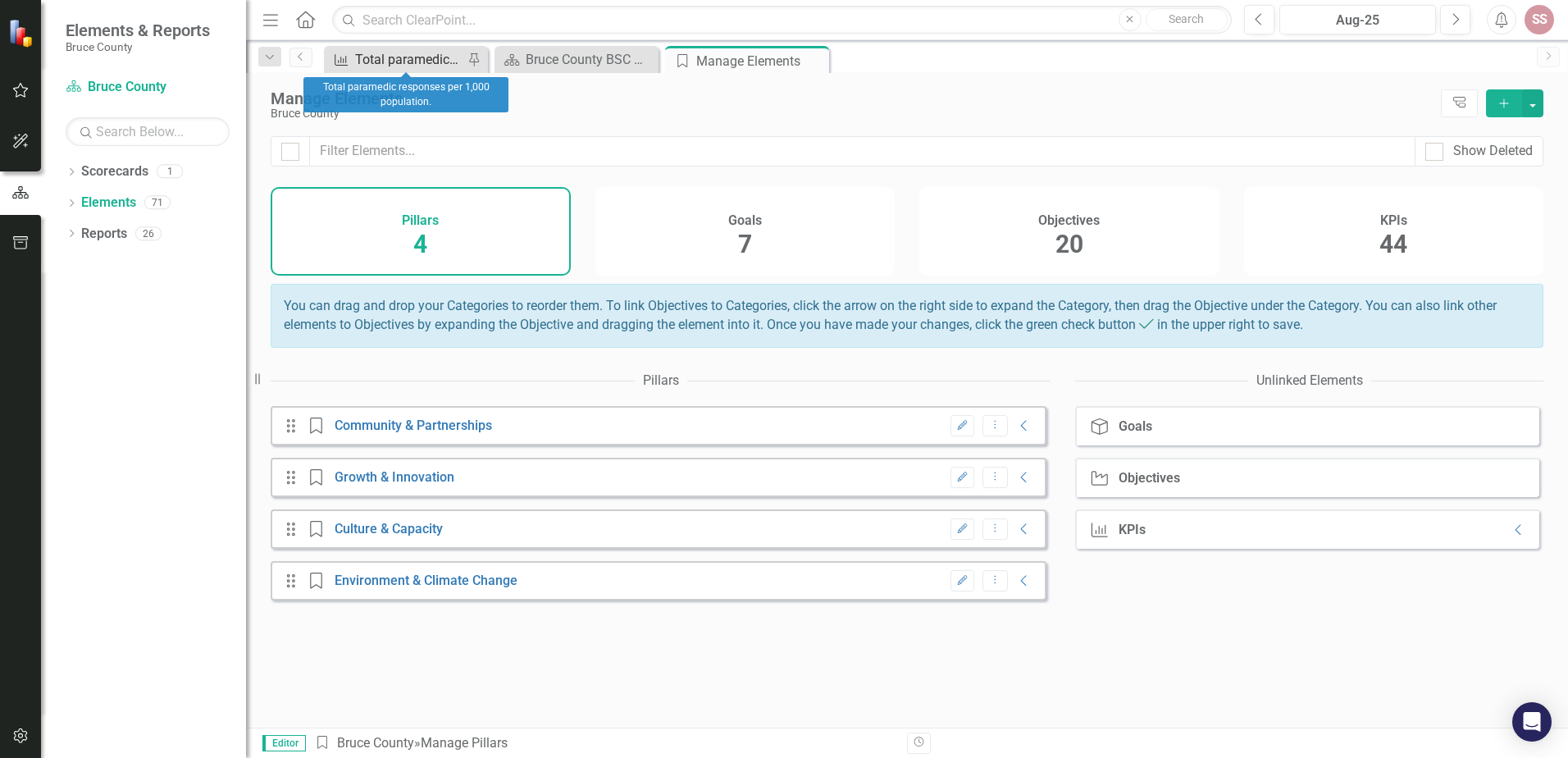
click at [403, 57] on div "Total paramedic responses per 1,000 population." at bounding box center [409, 59] width 108 height 20
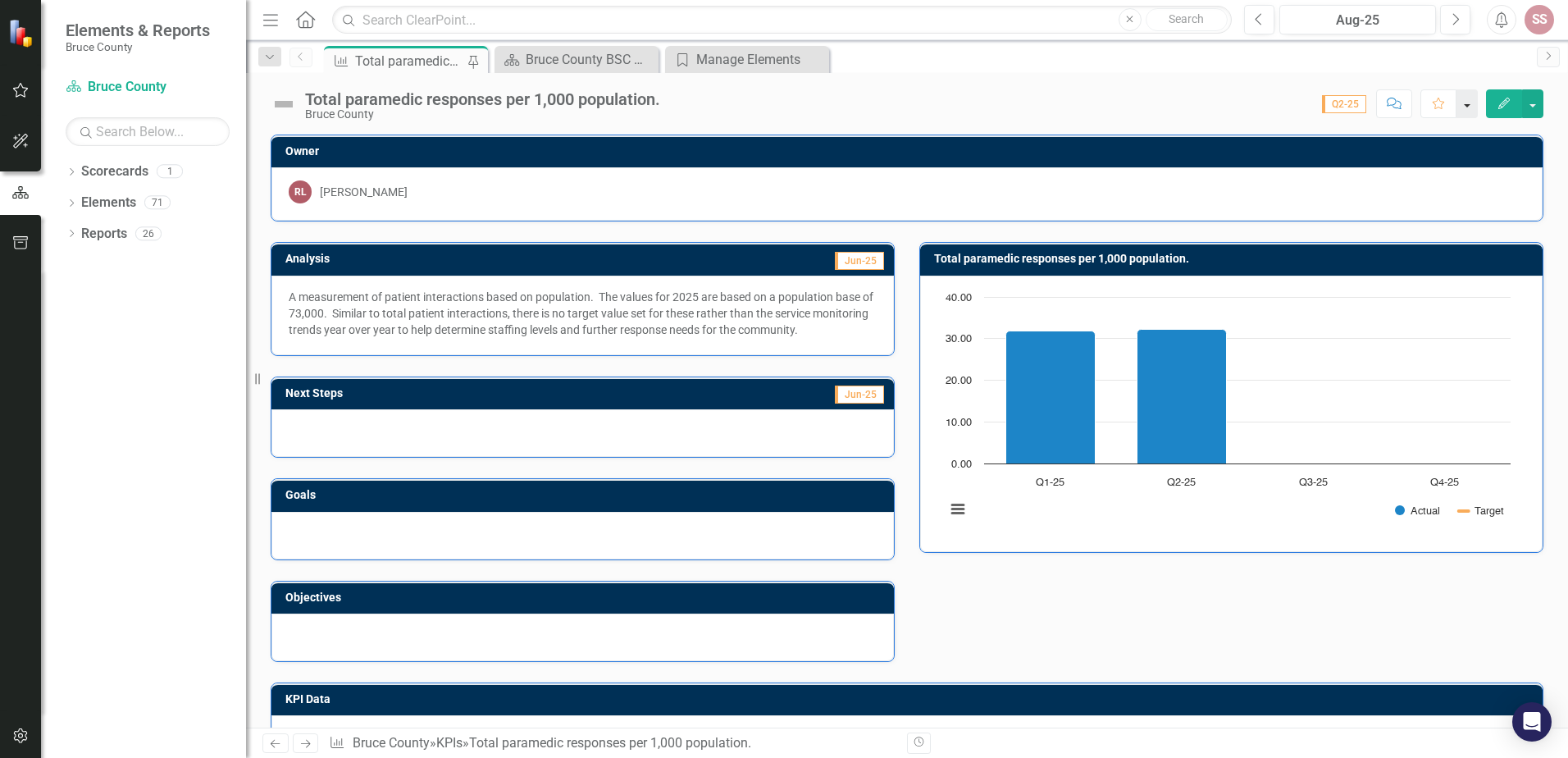
click at [1465, 99] on button "button" at bounding box center [1467, 104] width 21 height 29
click at [1398, 99] on icon "Comment" at bounding box center [1395, 103] width 15 height 11
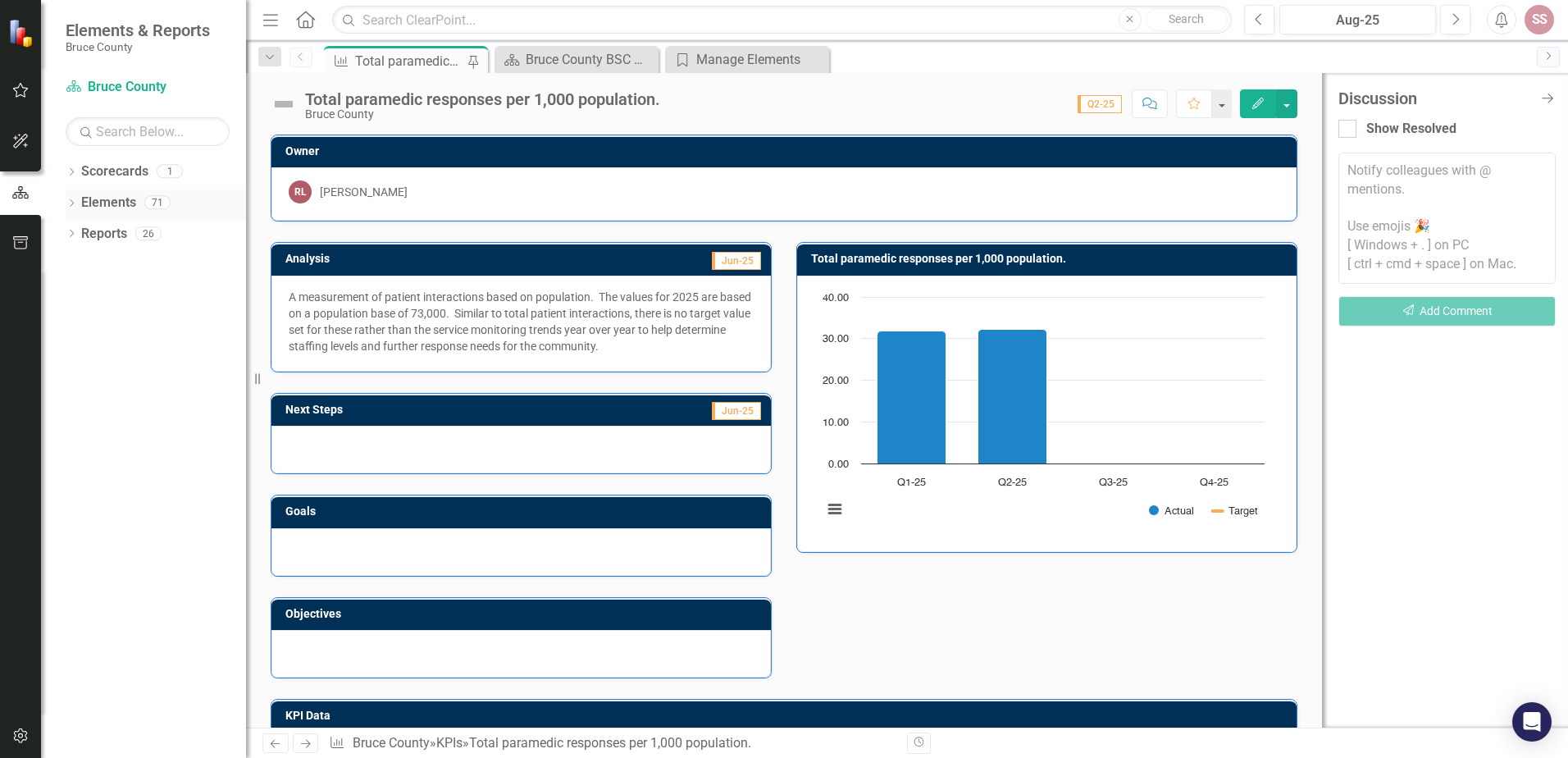
click at [95, 198] on link "Elements" at bounding box center [109, 204] width 55 height 19
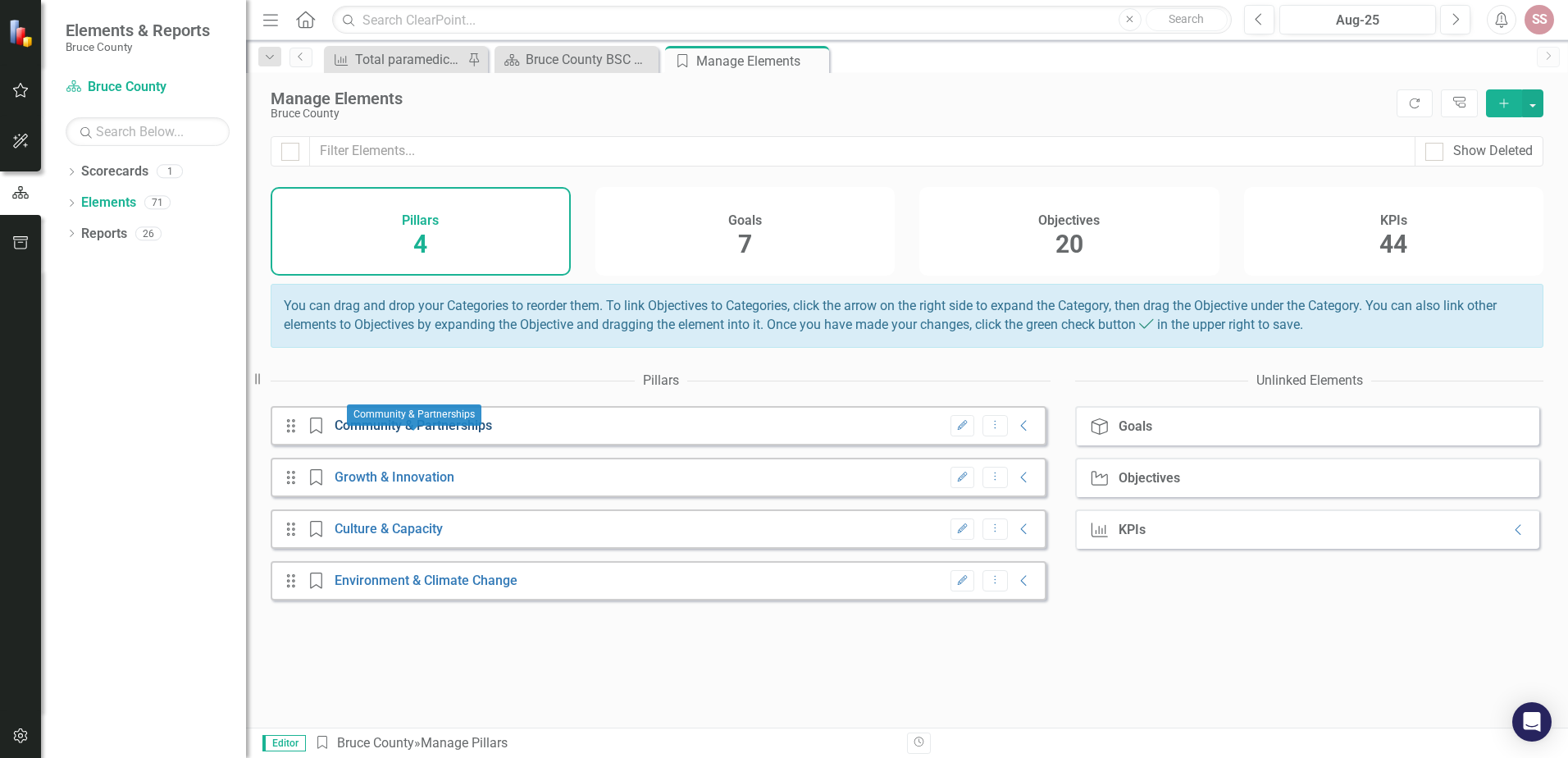
click at [374, 433] on link "Community & Partnerships" at bounding box center [414, 425] width 158 height 16
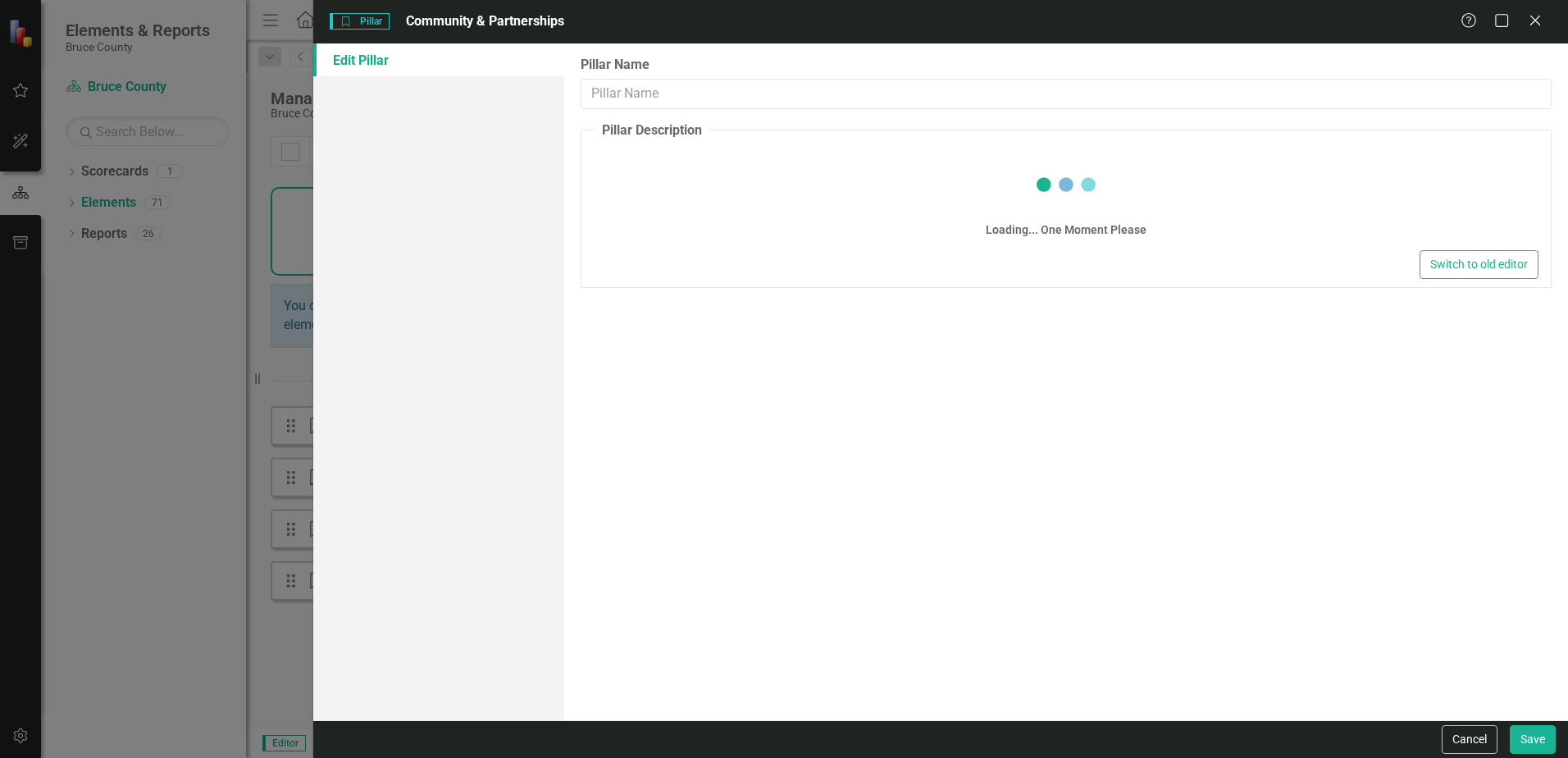
type input "Community & Partnerships"
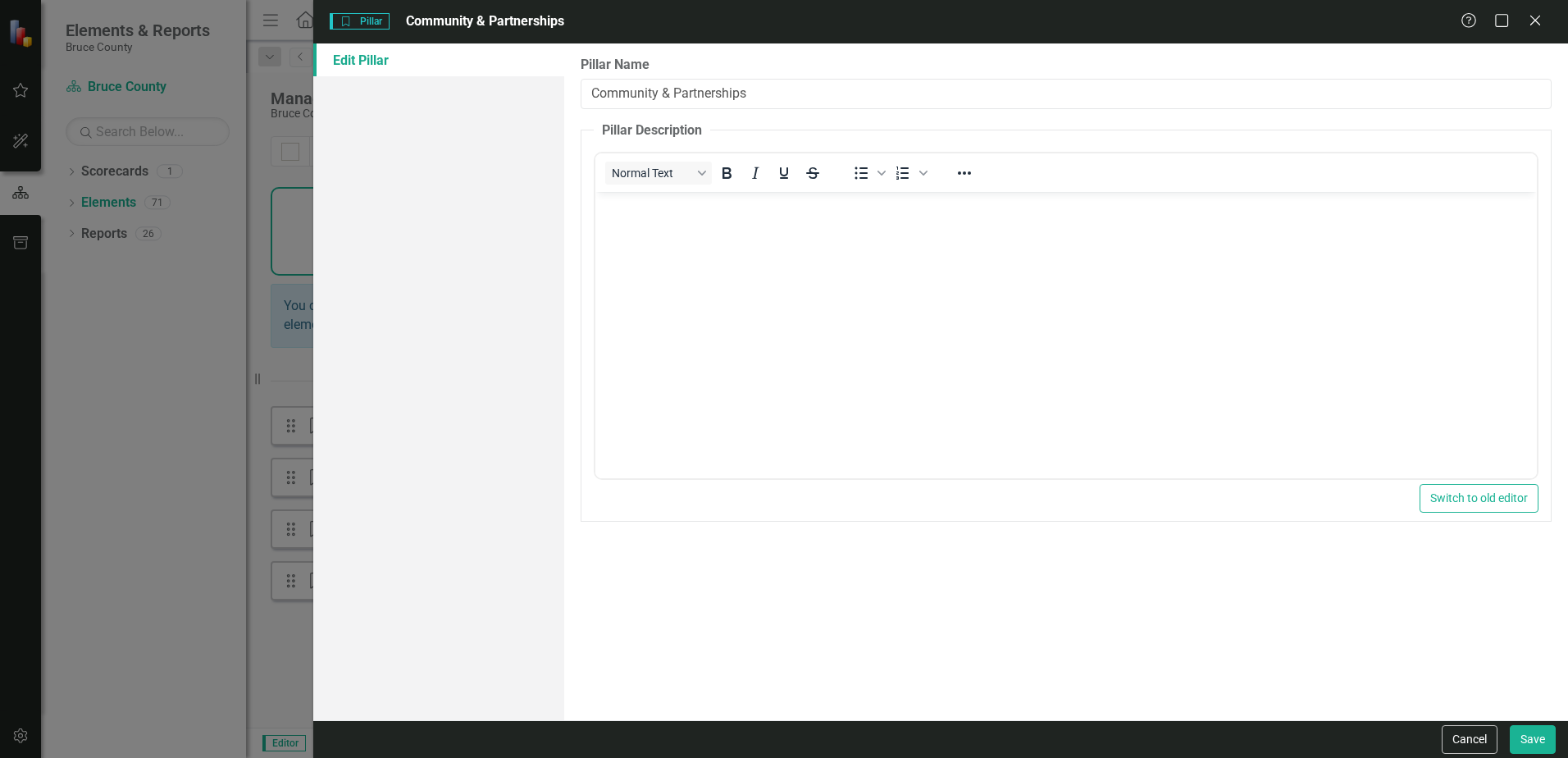
click at [127, 404] on div "Pillar Pillar Community & Partnerships Help Maximize Close Edit Pillar Pillar N…" at bounding box center [784, 379] width 1568 height 758
click at [1539, 19] on icon "Close" at bounding box center [1534, 20] width 20 height 16
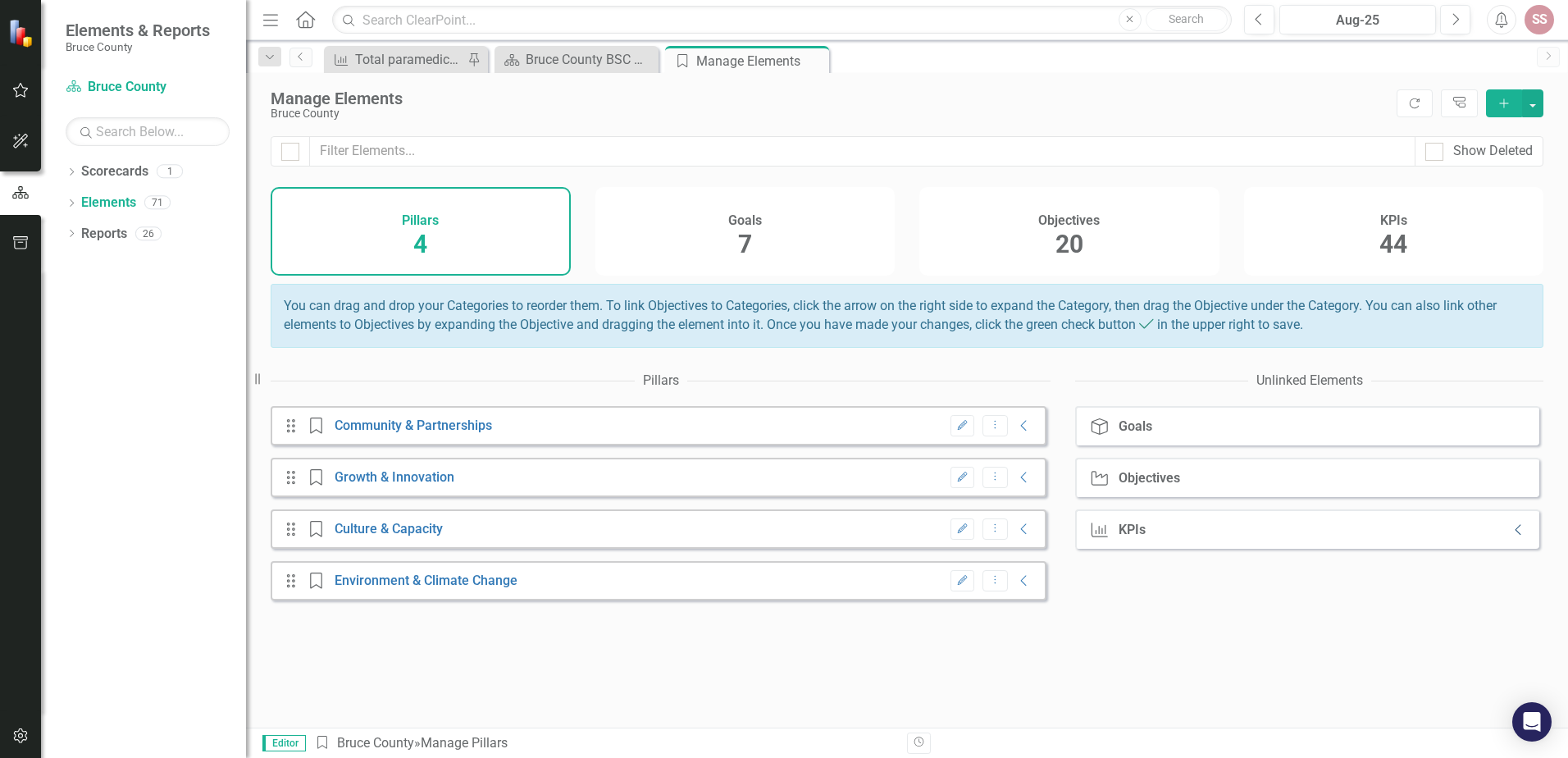
click at [1511, 537] on icon "Collapse" at bounding box center [1519, 530] width 17 height 13
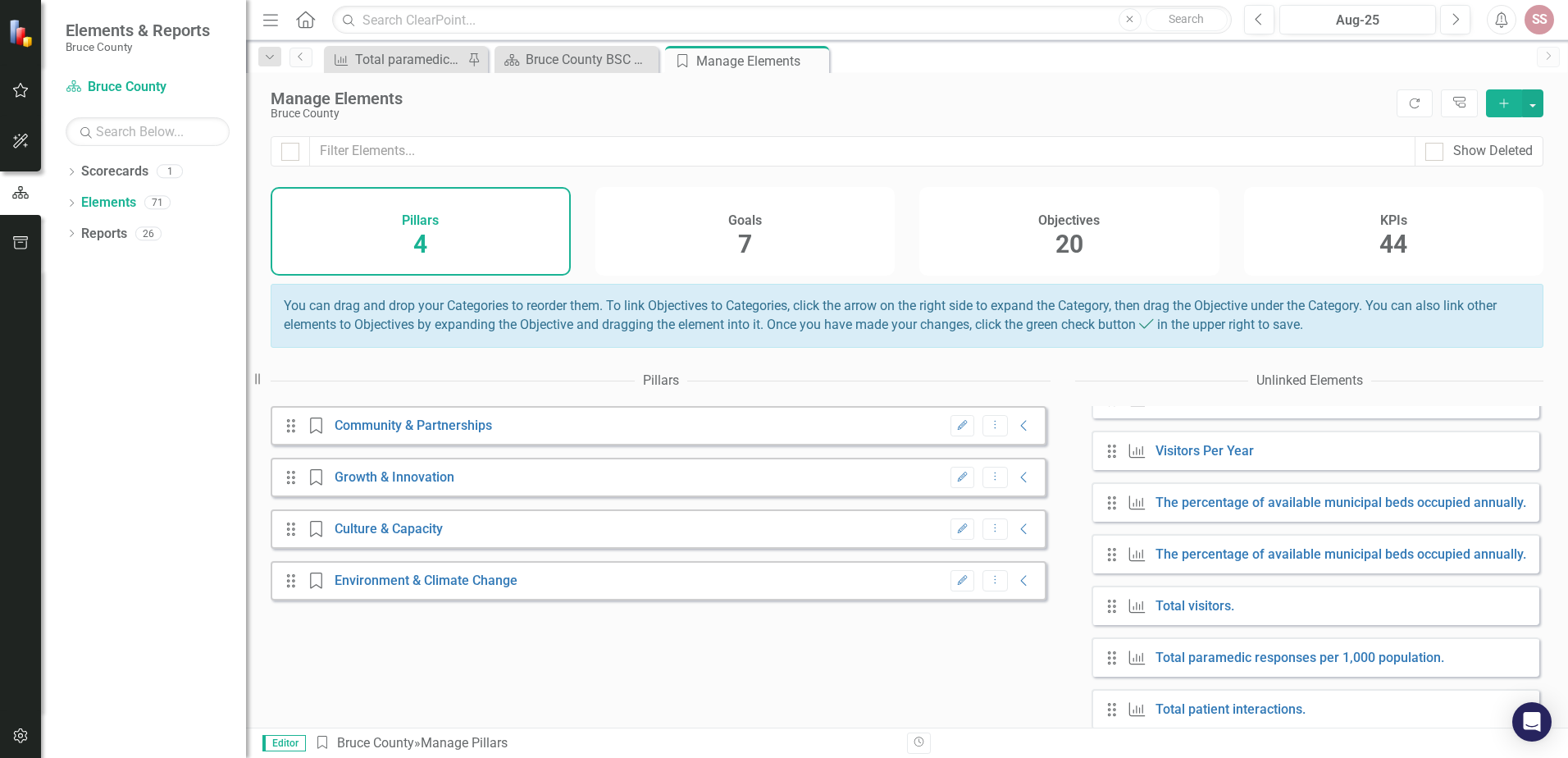
scroll to position [575, 0]
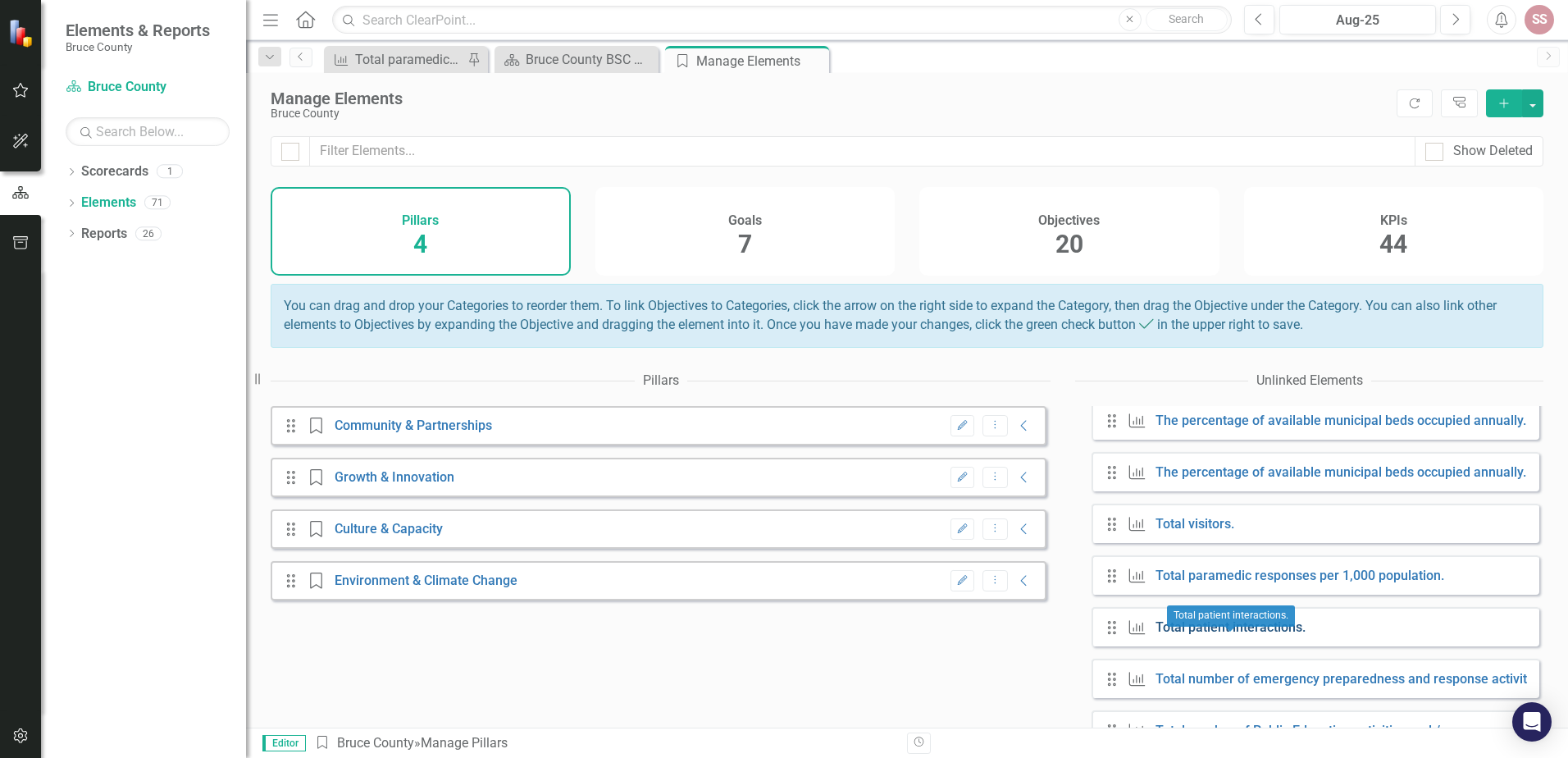
click at [1183, 635] on link "Total patient interactions." at bounding box center [1230, 627] width 150 height 16
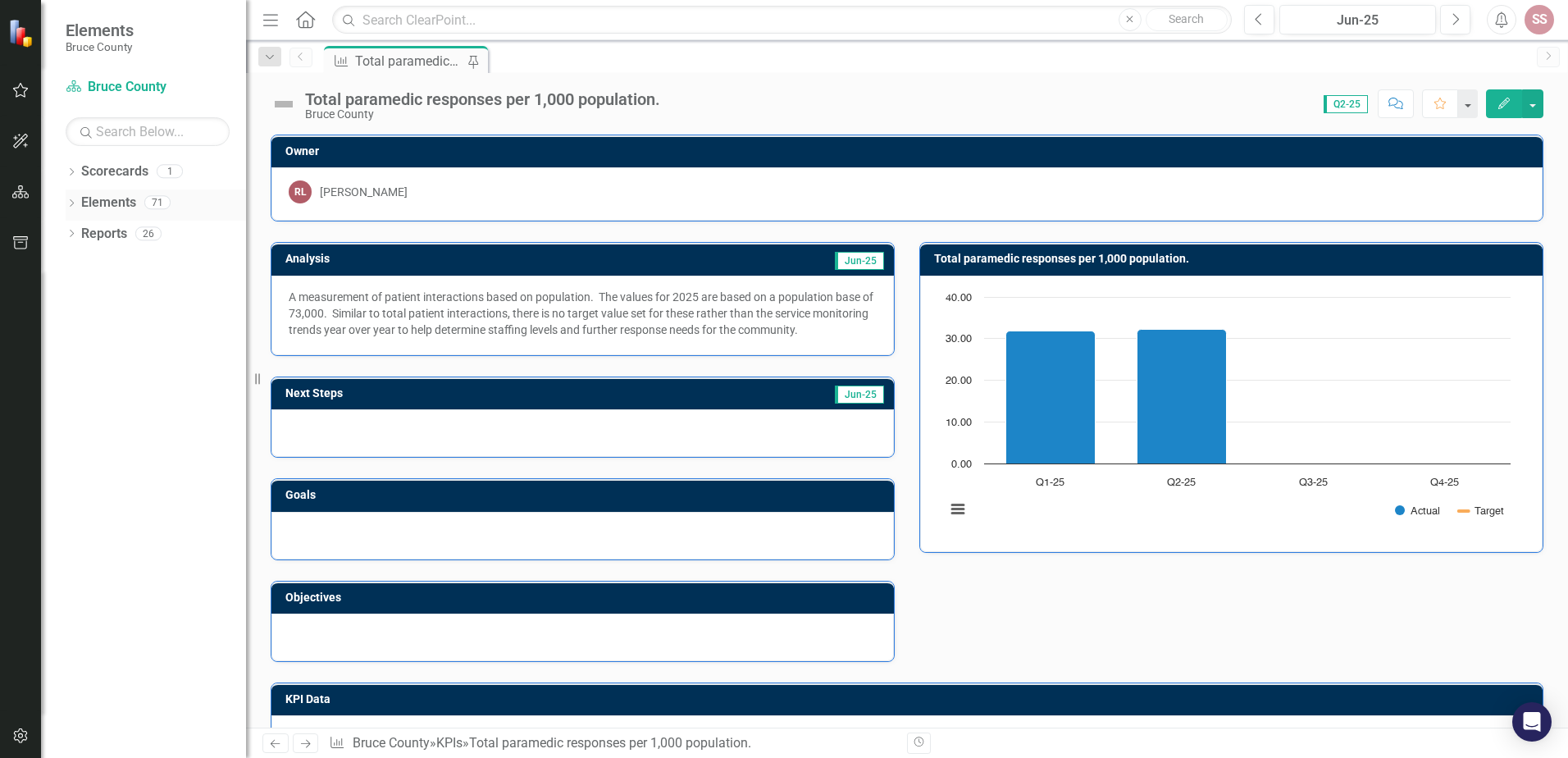
click at [95, 197] on link "Elements" at bounding box center [109, 204] width 55 height 19
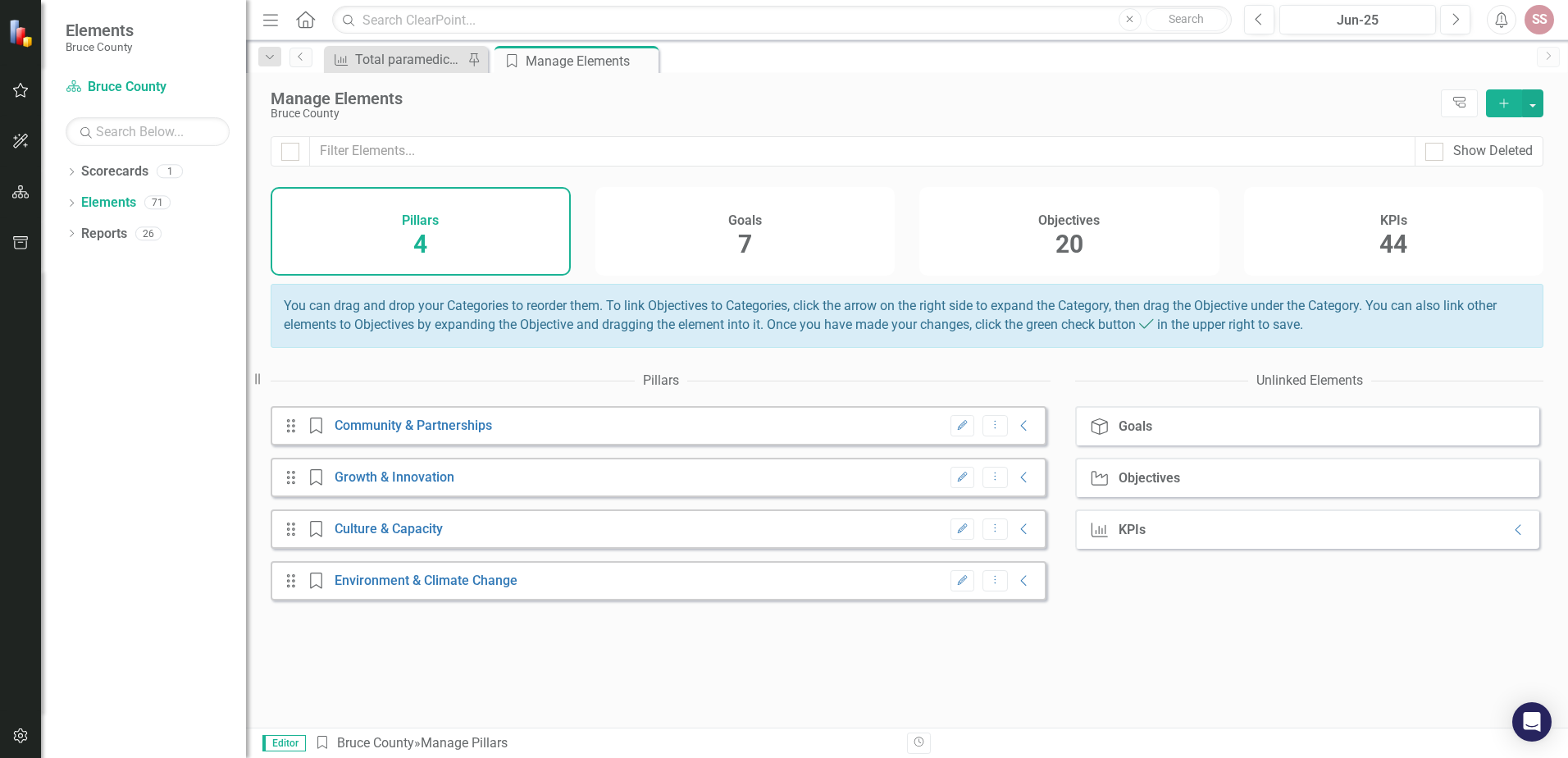
click at [1058, 233] on span "20" at bounding box center [1070, 244] width 28 height 29
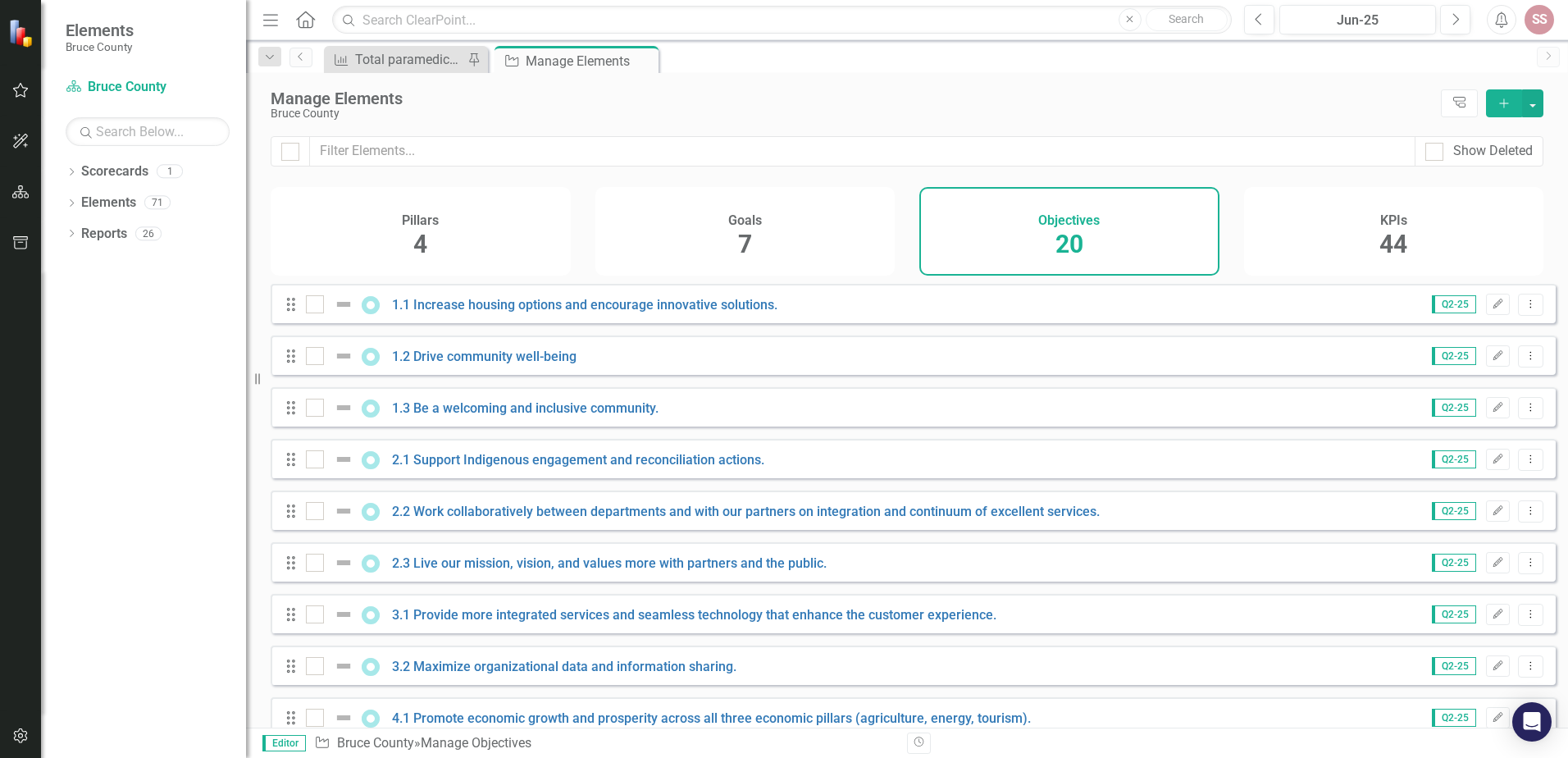
click at [769, 210] on div "Goals 7" at bounding box center [745, 231] width 300 height 89
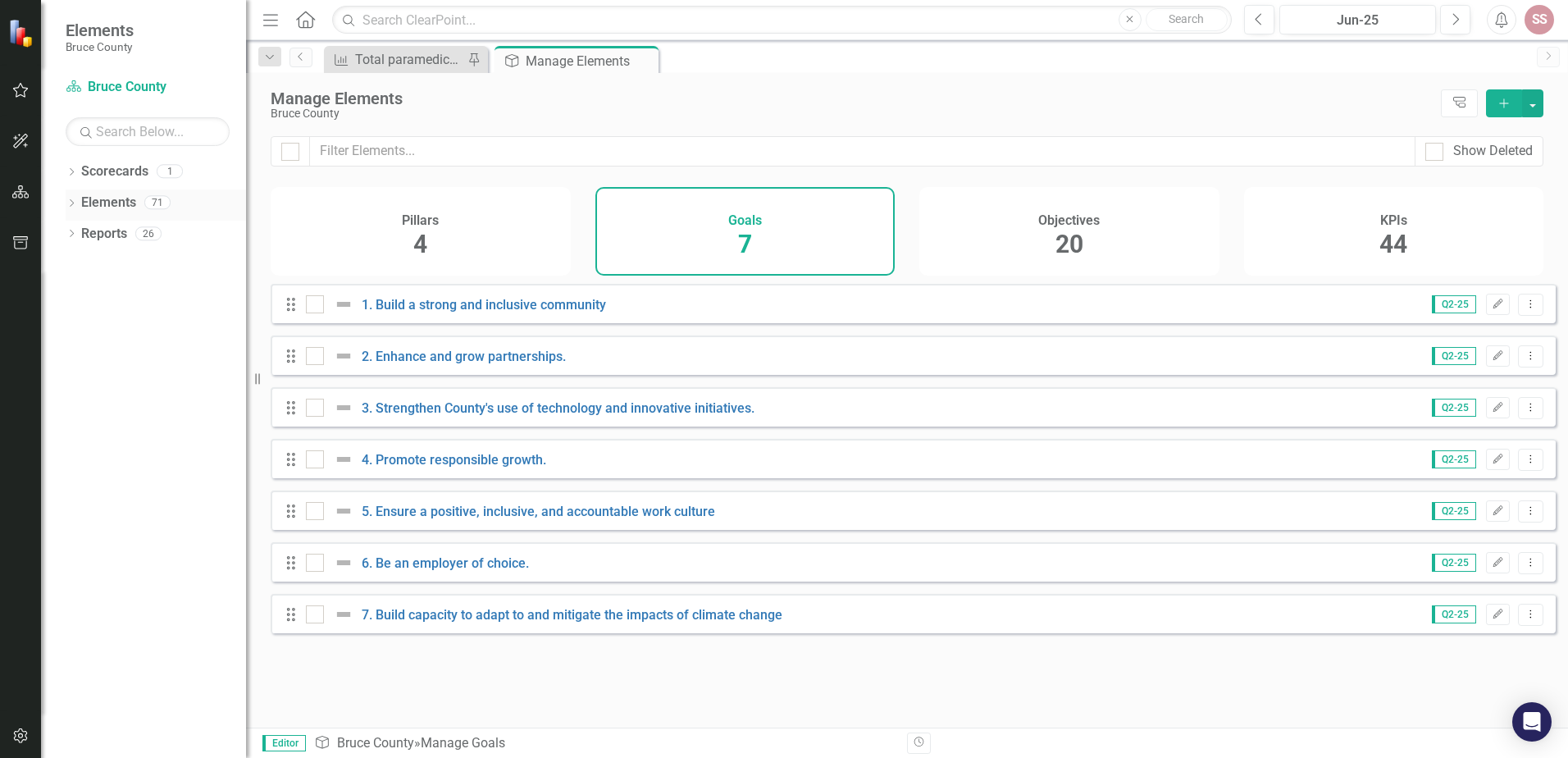
click at [97, 196] on link "Elements" at bounding box center [109, 204] width 55 height 19
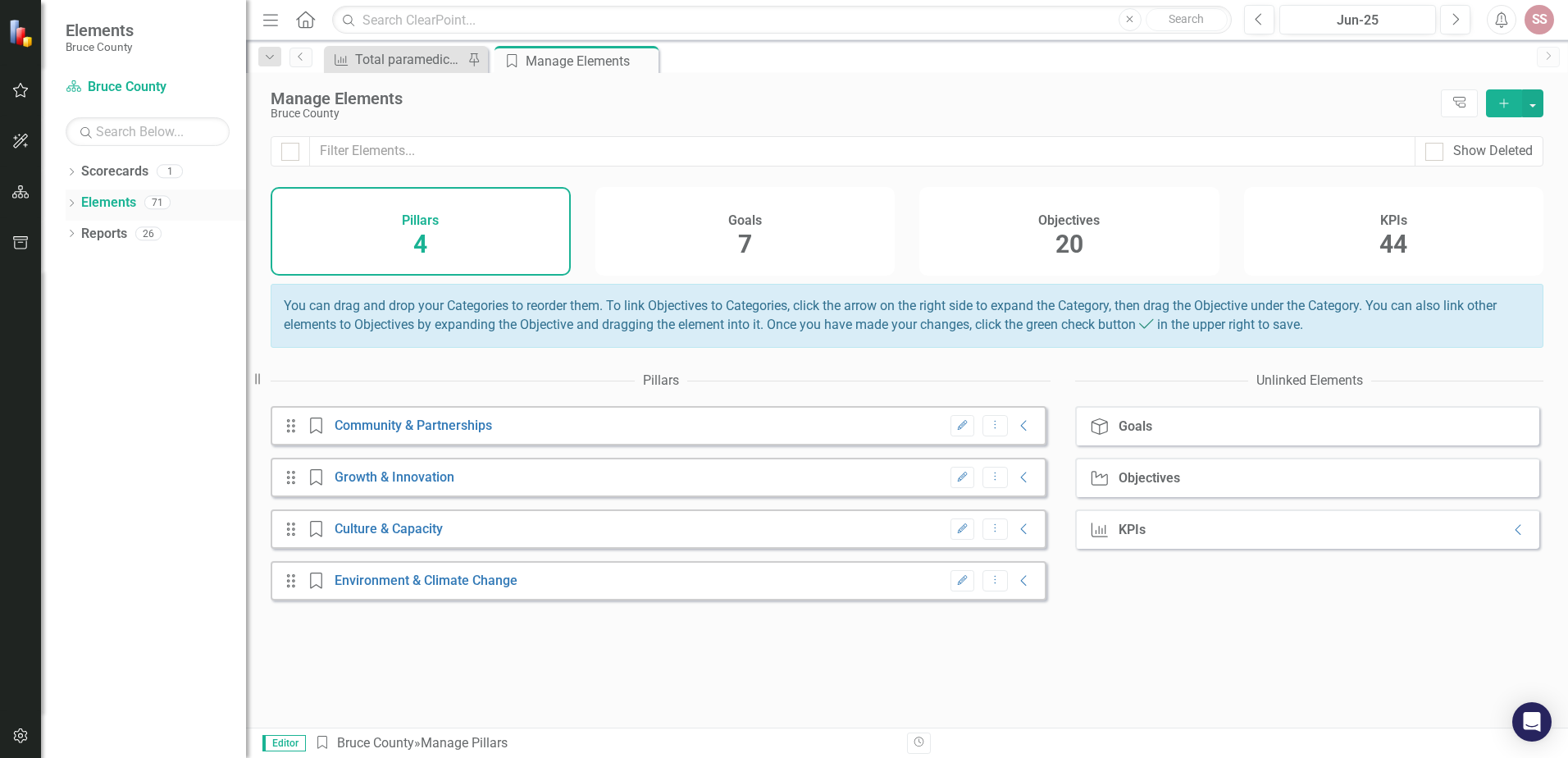
click at [106, 197] on link "Elements" at bounding box center [109, 204] width 55 height 19
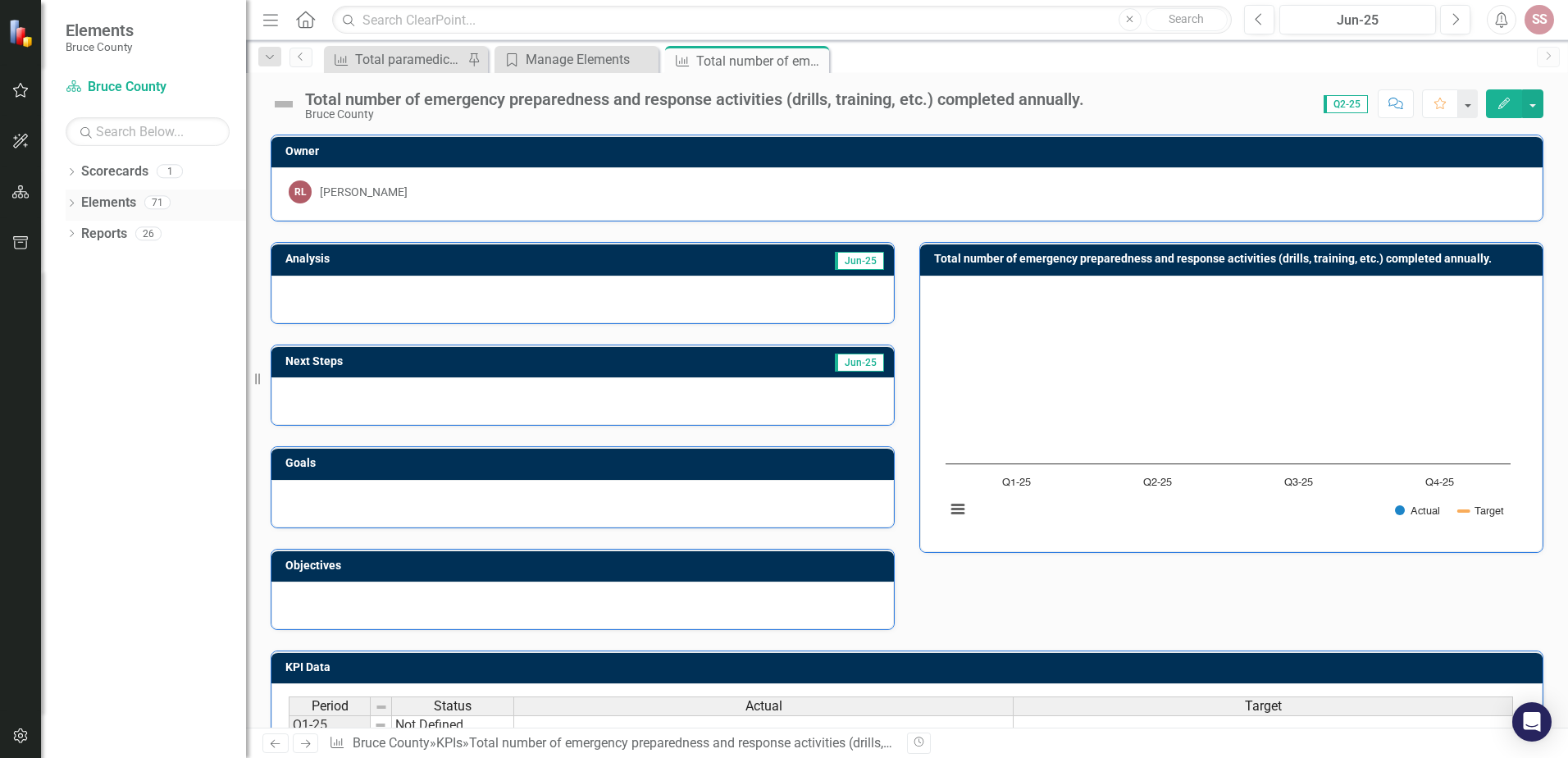
click at [104, 198] on link "Elements" at bounding box center [109, 204] width 55 height 19
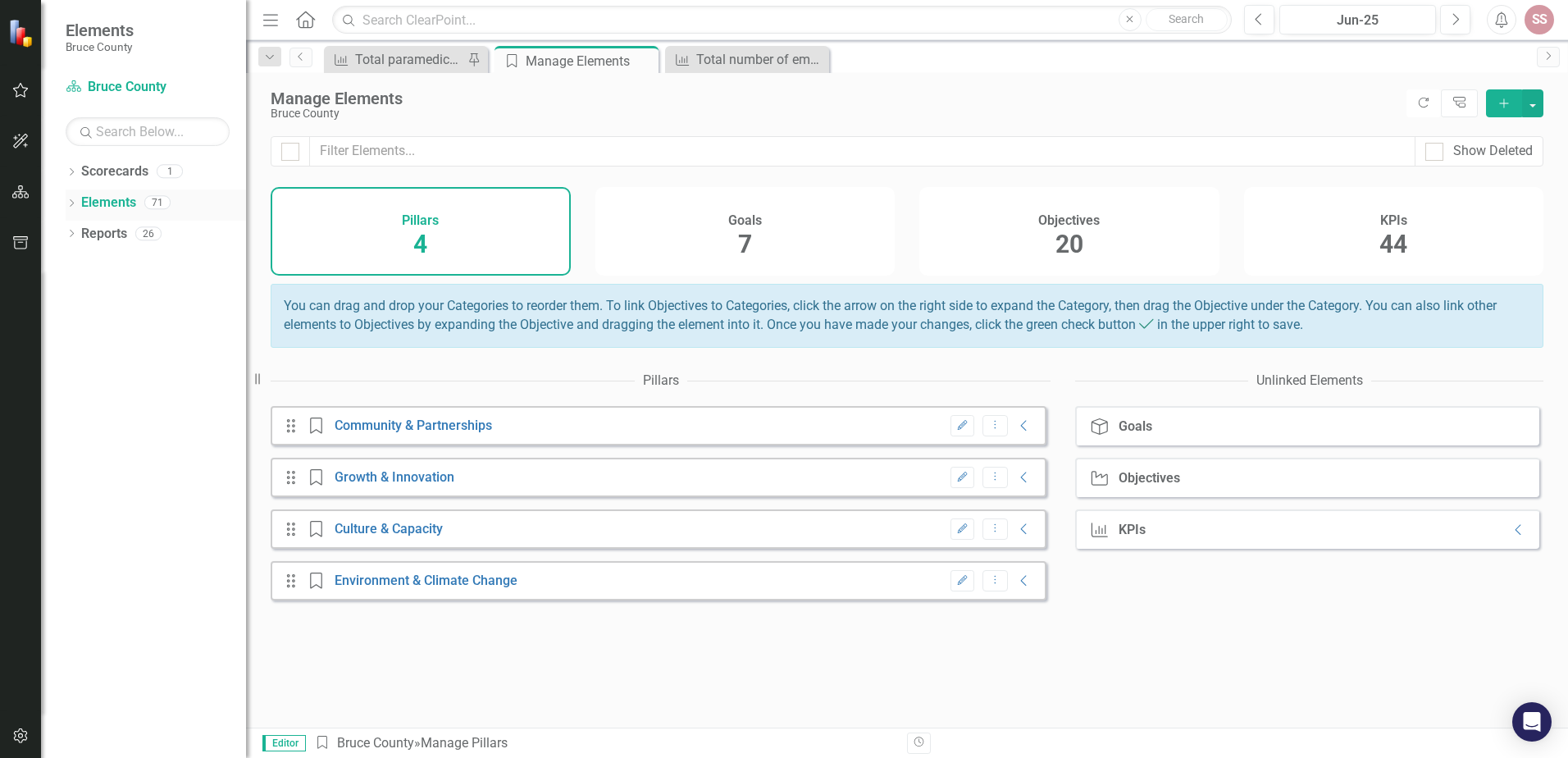
click at [106, 203] on link "Elements" at bounding box center [109, 204] width 55 height 19
click at [99, 199] on link "Elements" at bounding box center [109, 204] width 55 height 19
